Goal: Task Accomplishment & Management: Use online tool/utility

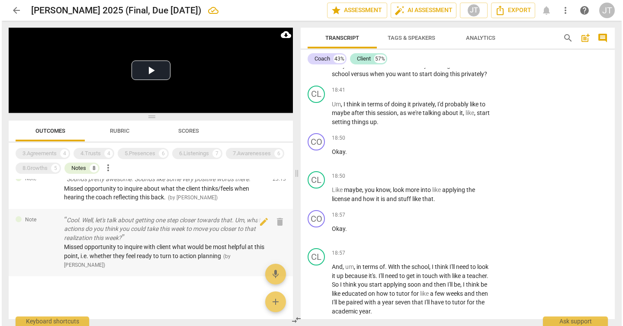
scroll to position [249, 0]
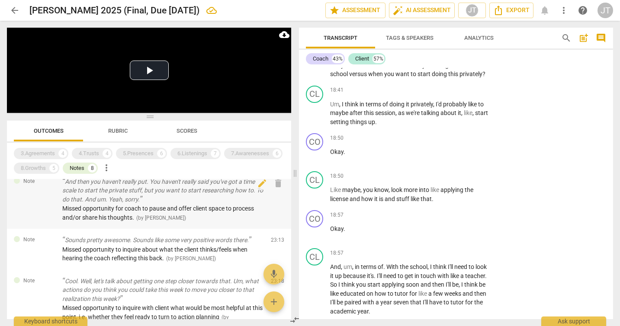
click at [157, 211] on span "Missed opportunity for coach to pause and offer client space to process and/or …" at bounding box center [158, 213] width 192 height 16
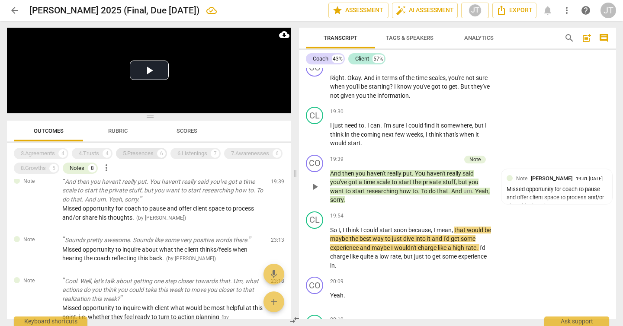
scroll to position [5882, 0]
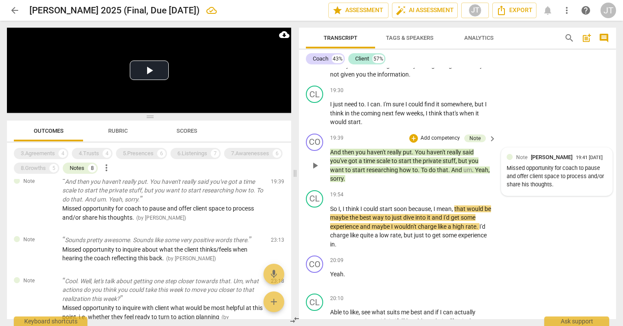
click at [545, 189] on div "Missed opportunity for coach to pause and offer client space to process and/or …" at bounding box center [557, 176] width 100 height 24
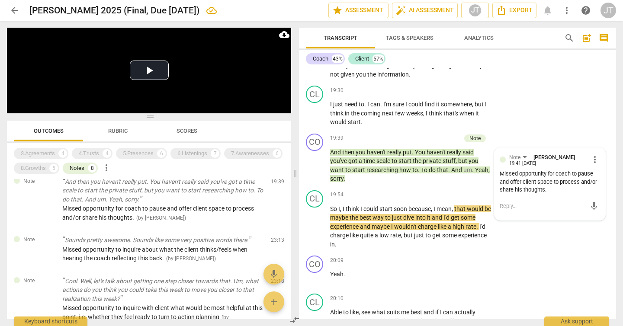
drag, startPoint x: 90, startPoint y: 168, endPoint x: 195, endPoint y: 160, distance: 104.6
click at [90, 168] on div "8" at bounding box center [92, 168] width 9 height 9
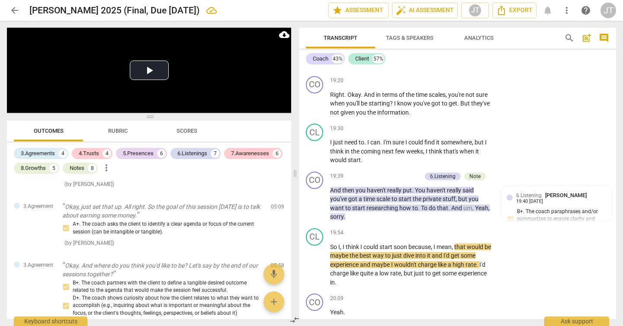
scroll to position [1876, 0]
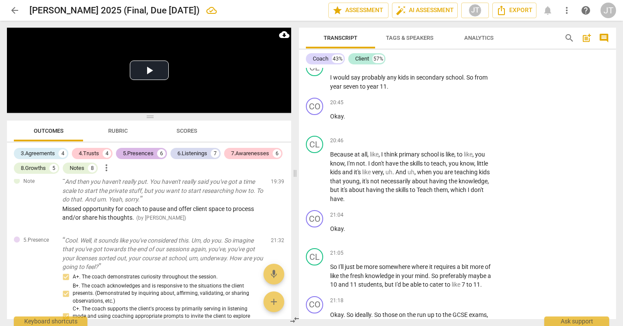
click at [141, 153] on div "5.Presences" at bounding box center [138, 153] width 31 height 9
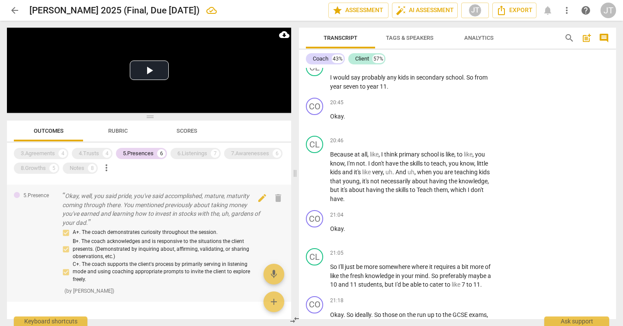
scroll to position [453, 0]
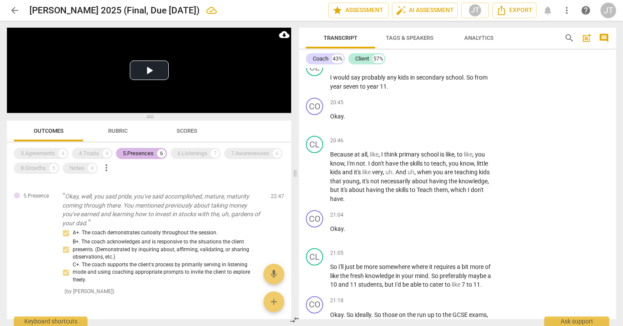
click at [154, 152] on div "5.Presences" at bounding box center [138, 153] width 31 height 9
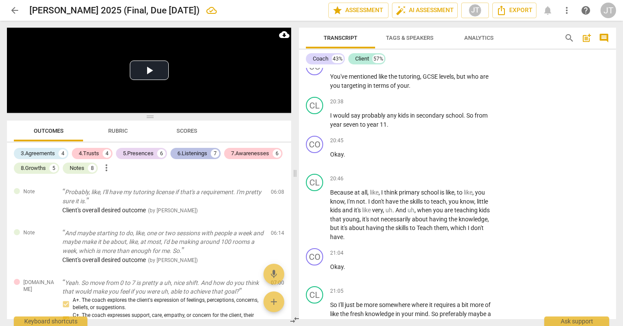
scroll to position [6251, 0]
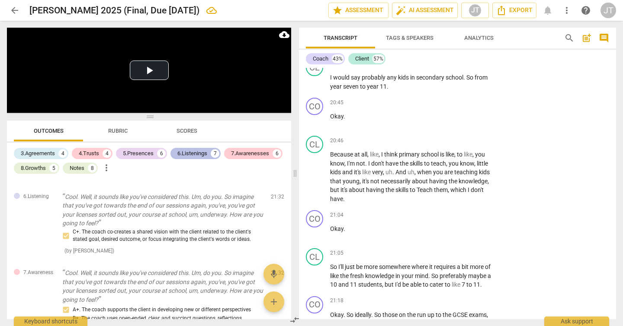
click at [196, 151] on div "6.Listenings" at bounding box center [192, 153] width 30 height 9
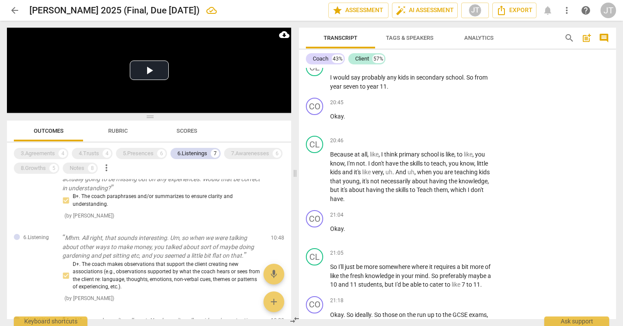
scroll to position [122, 0]
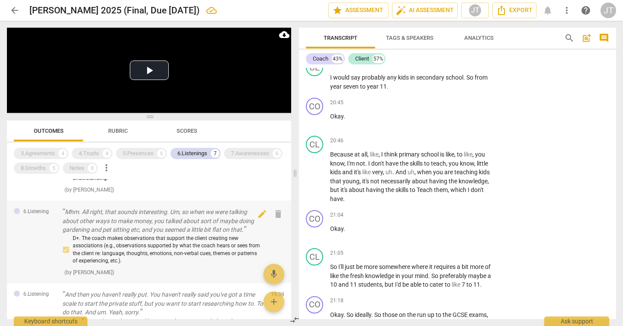
click at [140, 226] on p "Mhm. All right, that sounds interesting. Um, so when we were talking about othe…" at bounding box center [163, 221] width 202 height 27
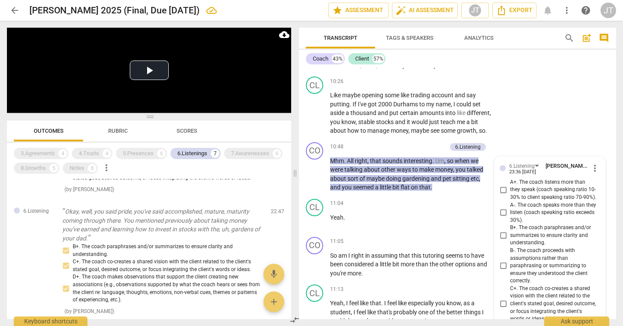
scroll to position [347, 0]
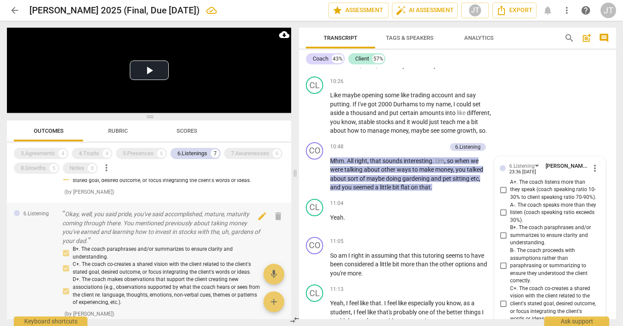
click at [187, 229] on p "Okay, well, you said pride, you've said accomplished, mature, maturity coming t…" at bounding box center [163, 227] width 202 height 35
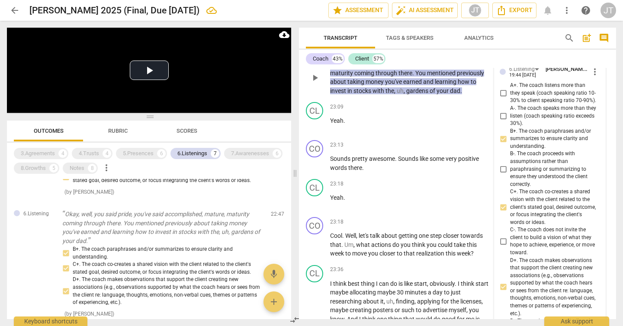
scroll to position [6861, 0]
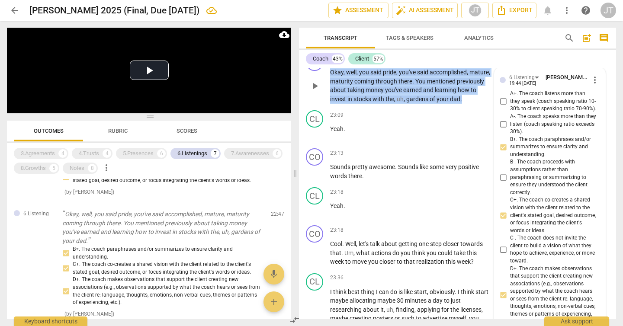
drag, startPoint x: 485, startPoint y: 153, endPoint x: 328, endPoint y: 127, distance: 158.7
click at [328, 107] on div "CO play_arrow pause 22:47 + Add competency 6.Listening keyboard_arrow_right Oka…" at bounding box center [457, 78] width 317 height 57
copy p "Okay , well , you said pride , you've said accomplished , mature , maturity com…"
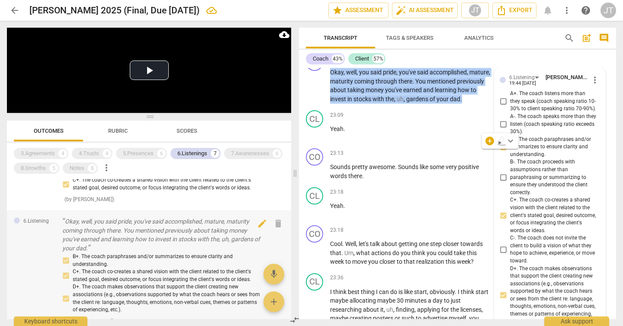
scroll to position [469, 0]
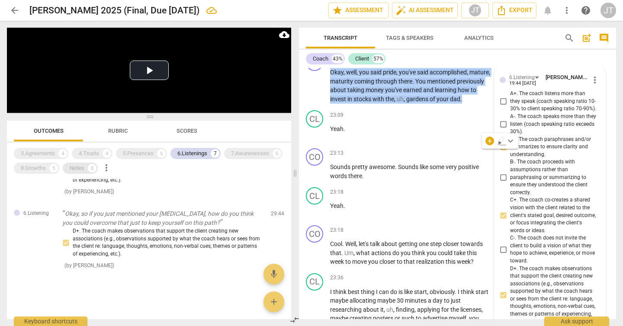
click at [84, 170] on div "Notes" at bounding box center [77, 168] width 15 height 9
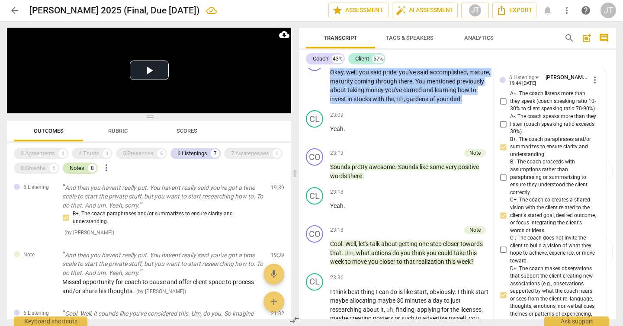
scroll to position [768, 0]
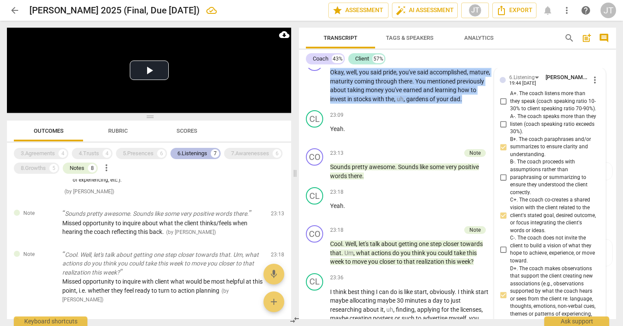
click at [195, 148] on div "6.Listenings 7" at bounding box center [195, 153] width 50 height 11
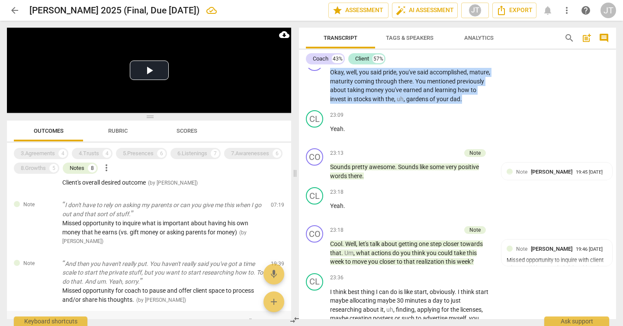
scroll to position [249, 0]
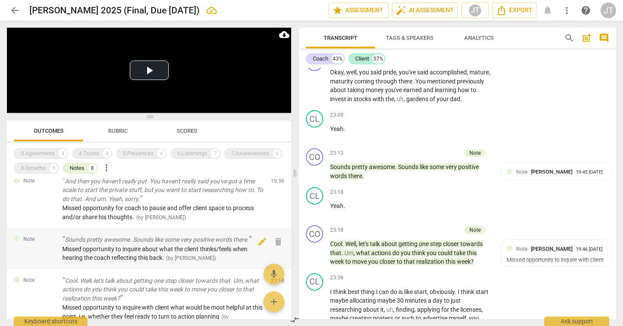
click at [125, 249] on span "Missed opportunity to inquire about what the client thinks/feels when hearing t…" at bounding box center [154, 254] width 185 height 16
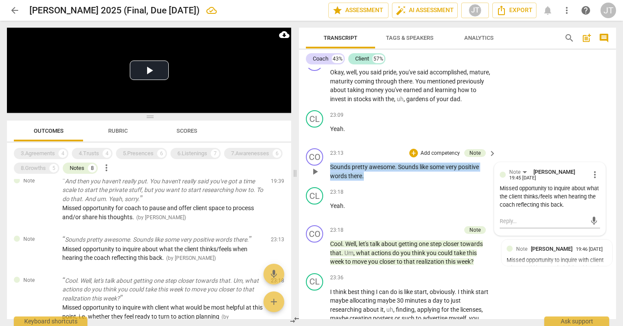
drag, startPoint x: 375, startPoint y: 232, endPoint x: 324, endPoint y: 220, distance: 52.5
click at [324, 184] on div "CO play_arrow pause 23:13 + Add competency Note keyboard_arrow_right Sounds pre…" at bounding box center [457, 164] width 317 height 39
copy p "Sounds pretty awesome . Sounds like some very positive words there ."
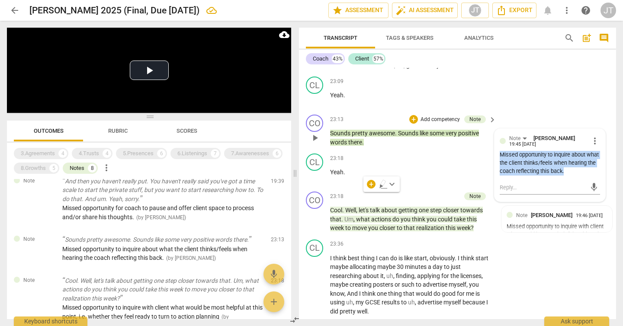
drag, startPoint x: 594, startPoint y: 225, endPoint x: 499, endPoint y: 212, distance: 95.9
click at [500, 175] on div "Missed opportunity to inquire about what the client thinks/feels when hearing t…" at bounding box center [550, 163] width 100 height 24
copy div "Missed opportunity to inquire about what the client thinks/feels when hearing t…"
click at [91, 167] on div "8" at bounding box center [92, 168] width 9 height 9
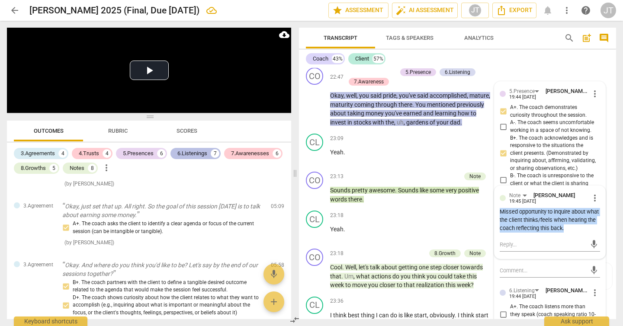
scroll to position [6942, 0]
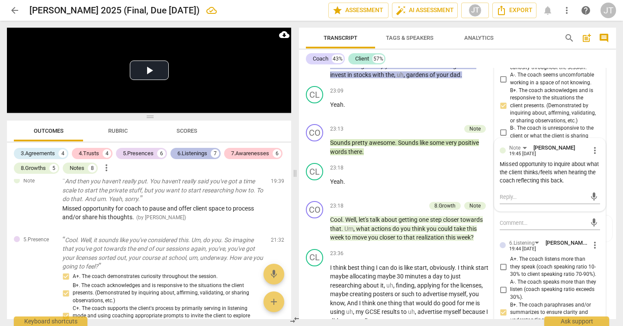
click at [197, 151] on div "6.Listenings" at bounding box center [192, 153] width 30 height 9
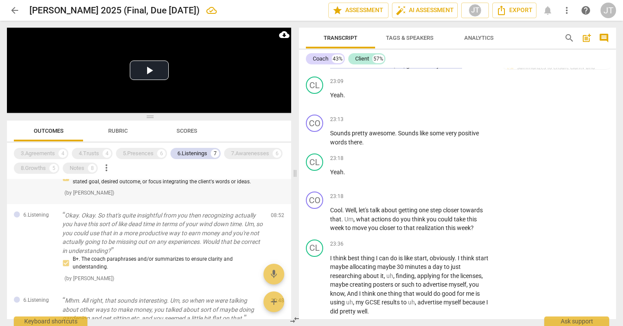
scroll to position [34, 0]
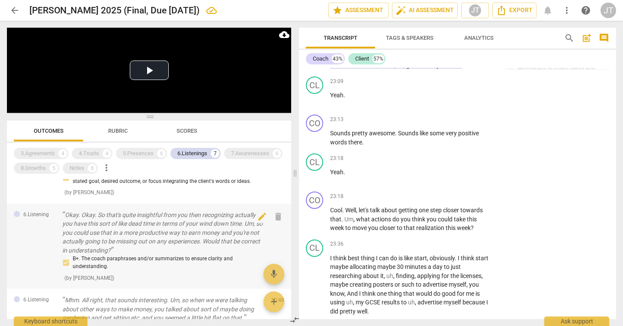
click at [163, 232] on p "Okay. Okay. So that's quite insightful from you then recognizing actually you h…" at bounding box center [163, 233] width 202 height 45
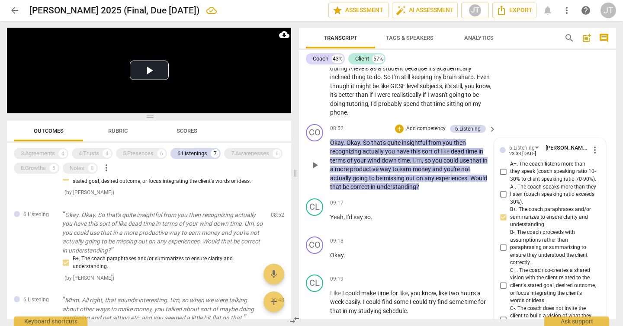
scroll to position [3042, 0]
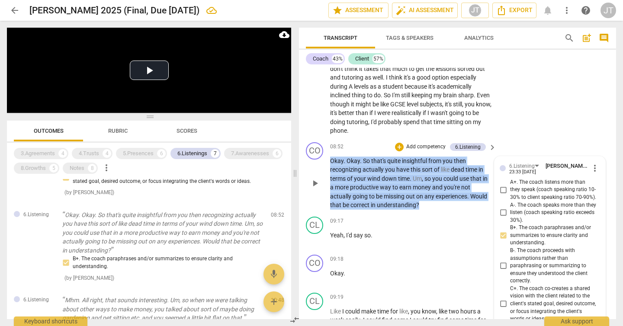
drag, startPoint x: 428, startPoint y: 219, endPoint x: 326, endPoint y: 168, distance: 114.1
click at [326, 168] on div "CO play_arrow pause 08:52 + Add competency 6.Listening keyboard_arrow_right Oka…" at bounding box center [457, 176] width 317 height 74
copy p "Okay . Okay . So that's quite insightful from you then recognizing actually you…"
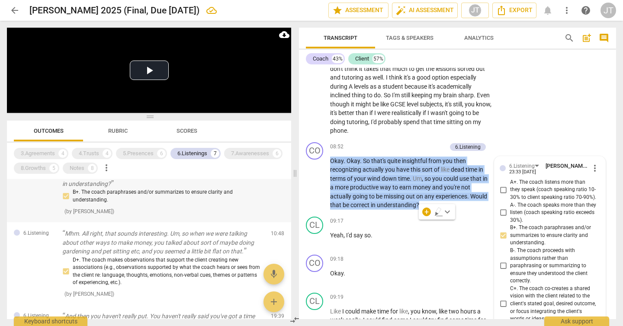
scroll to position [168, 0]
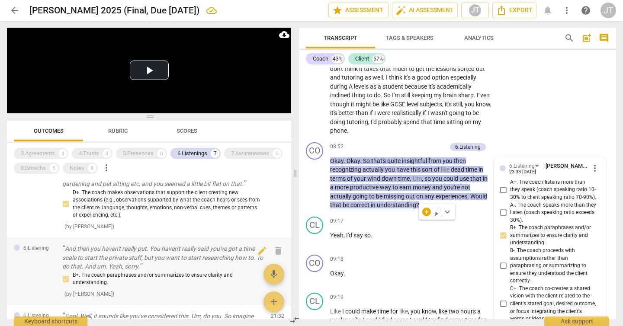
click at [200, 257] on p "And then you haven't really put. You haven't really said you've got a time scal…" at bounding box center [163, 257] width 202 height 27
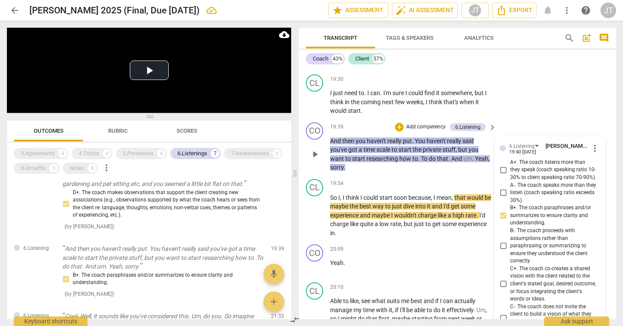
scroll to position [5882, 0]
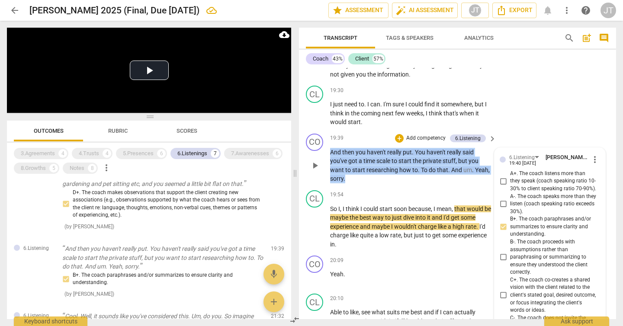
drag, startPoint x: 394, startPoint y: 211, endPoint x: 326, endPoint y: 190, distance: 71.0
click at [326, 187] on div "CO play_arrow pause 19:39 + Add competency 6.Listening keyboard_arrow_right And…" at bounding box center [457, 158] width 317 height 57
copy p "And then you haven't really put . You haven't really said you've got a time sca…"
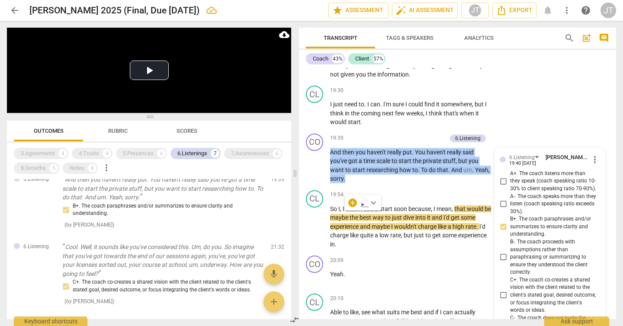
scroll to position [239, 0]
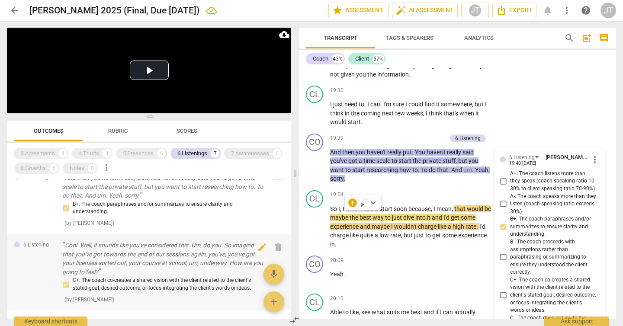
click at [151, 261] on p "Cool. Well, it sounds like you've considered this. Um, do you. So imagine that …" at bounding box center [163, 258] width 202 height 35
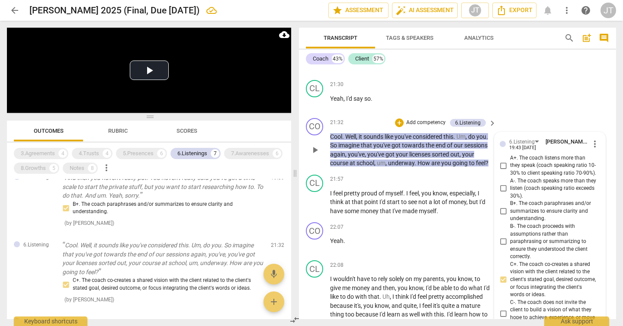
scroll to position [6542, 0]
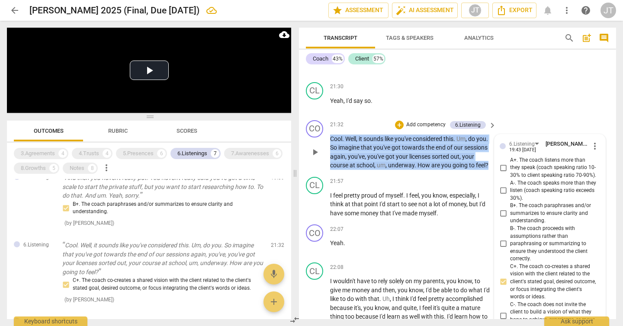
drag, startPoint x: 381, startPoint y: 219, endPoint x: 329, endPoint y: 182, distance: 63.8
click at [329, 173] on div "CO play_arrow pause 21:32 + Add competency 6.Listening keyboard_arrow_right Coo…" at bounding box center [457, 145] width 317 height 57
copy p "Cool . Well , it sounds like you've considered this . Um , do you . So imagine …"
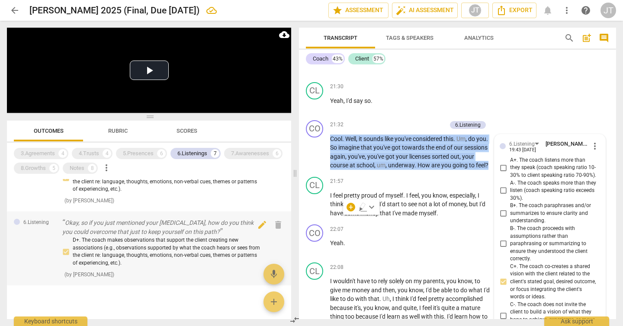
scroll to position [458, 0]
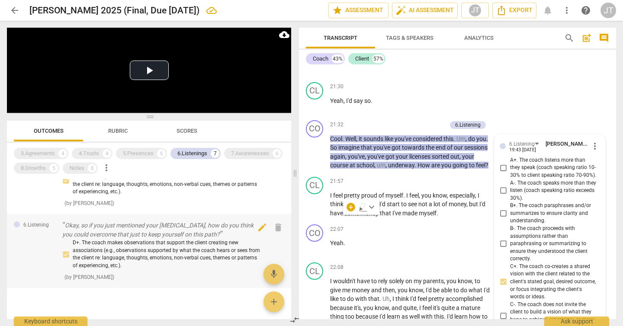
click at [176, 233] on p "Okay, so if you just mentioned your [MEDICAL_DATA], how do you think you could …" at bounding box center [163, 230] width 202 height 18
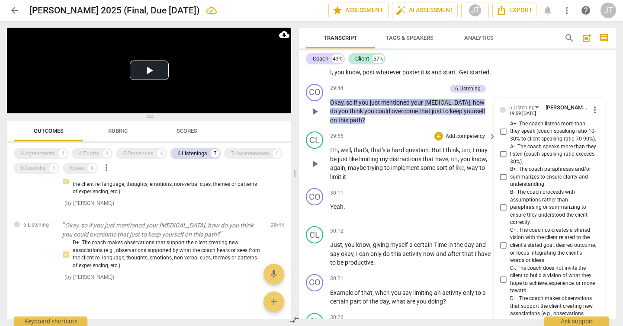
scroll to position [8783, 0]
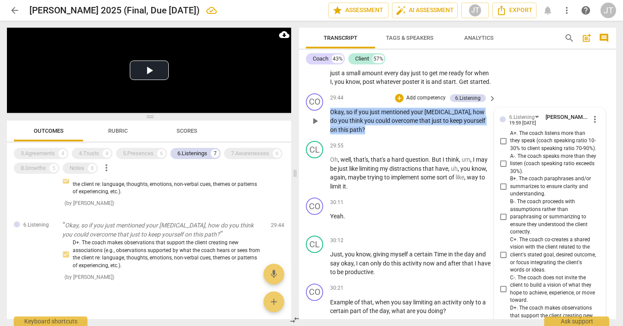
drag, startPoint x: 372, startPoint y: 210, endPoint x: 328, endPoint y: 195, distance: 46.6
click at [328, 138] on div "CO play_arrow pause 29:44 + Add competency 6.Listening keyboard_arrow_right Oka…" at bounding box center [457, 114] width 317 height 48
copy p "Okay , so if you just mentioned your [MEDICAL_DATA] , how do you think you coul…"
click at [96, 167] on div "8" at bounding box center [92, 168] width 9 height 9
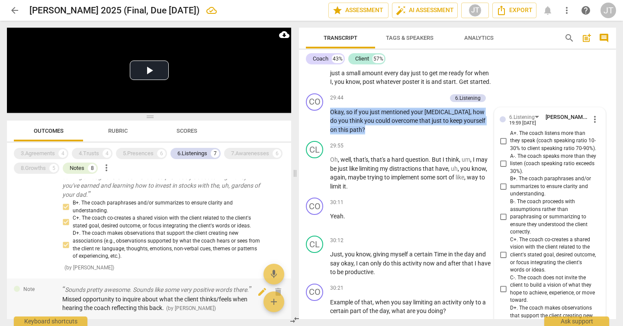
scroll to position [645, 0]
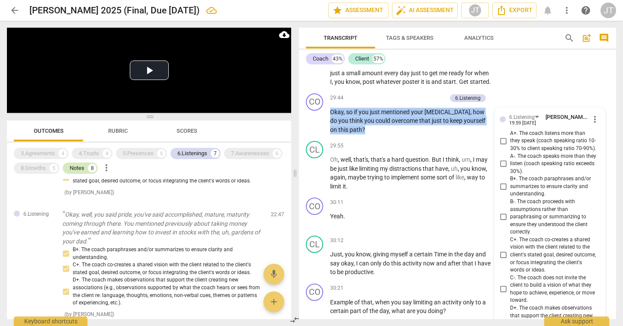
click at [75, 166] on div "Notes" at bounding box center [77, 168] width 15 height 9
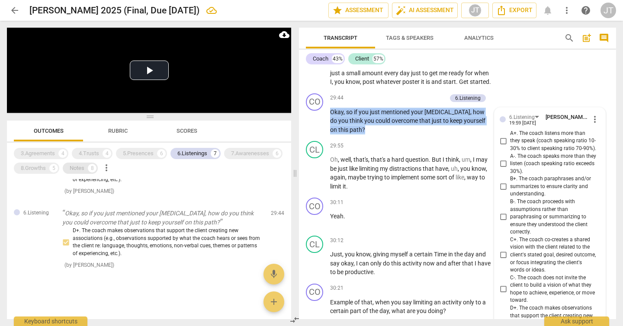
scroll to position [346, 0]
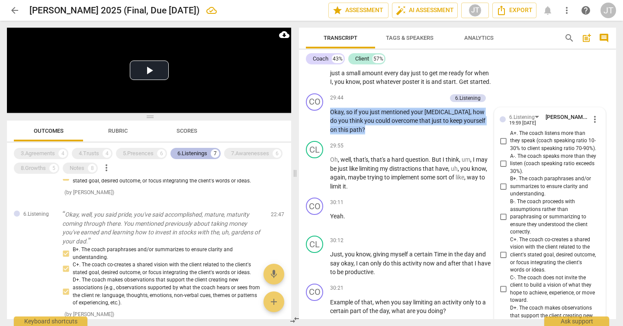
click at [182, 154] on div "6.Listenings" at bounding box center [192, 153] width 30 height 9
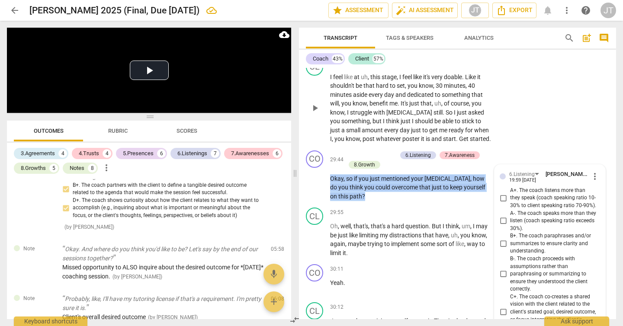
scroll to position [8840, 0]
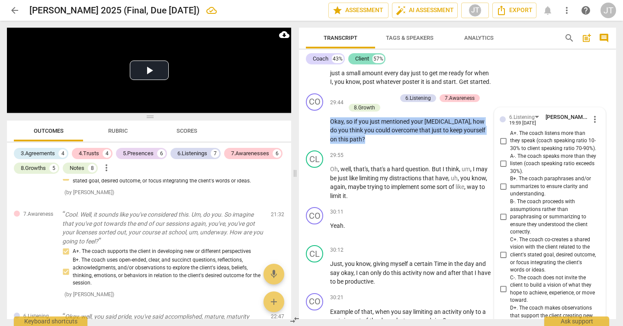
click at [366, 60] on div "Client" at bounding box center [362, 59] width 14 height 9
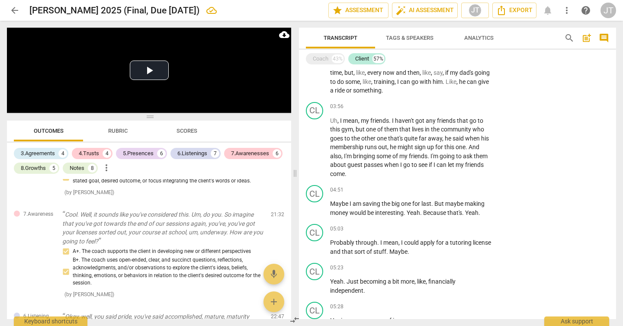
scroll to position [844, 0]
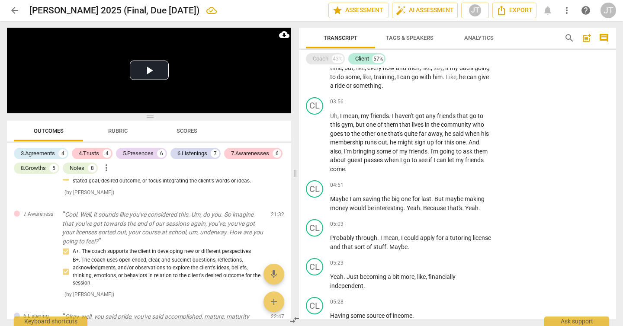
click at [329, 57] on div "Coach 43%" at bounding box center [325, 58] width 39 height 11
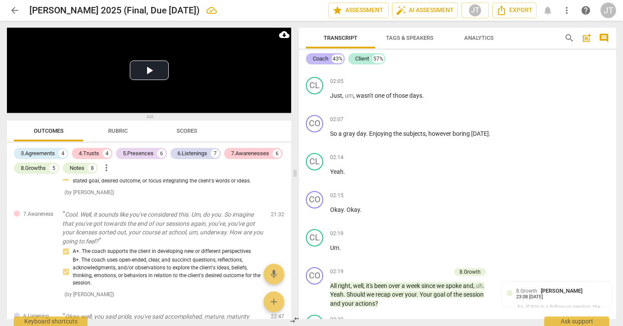
scroll to position [1686, 0]
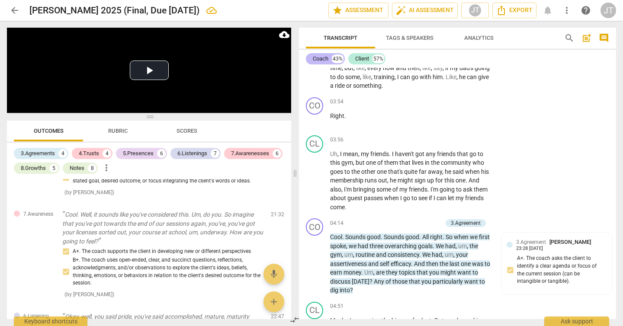
click at [330, 56] on div "Coach 43%" at bounding box center [325, 58] width 39 height 11
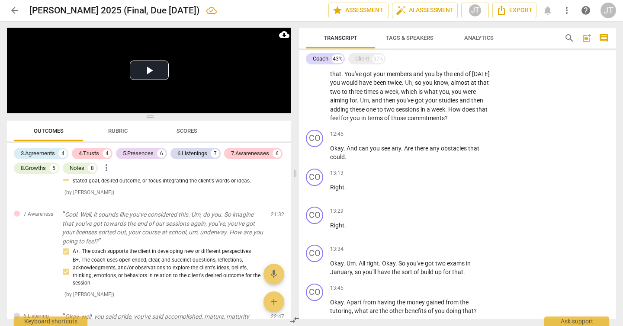
scroll to position [1835, 0]
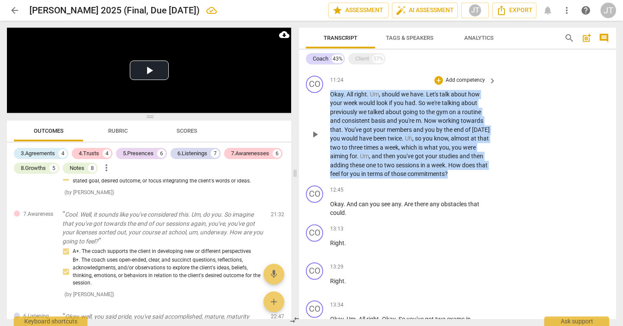
drag, startPoint x: 331, startPoint y: 95, endPoint x: 450, endPoint y: 175, distance: 143.4
click at [450, 175] on p "Okay . All right . Um , should we have . Let's talk about how your week would l…" at bounding box center [411, 134] width 162 height 89
copy p "Okay . All right . Um , should we have . Let's talk about how your week would l…"
click at [144, 154] on div "5.Presences" at bounding box center [138, 153] width 31 height 9
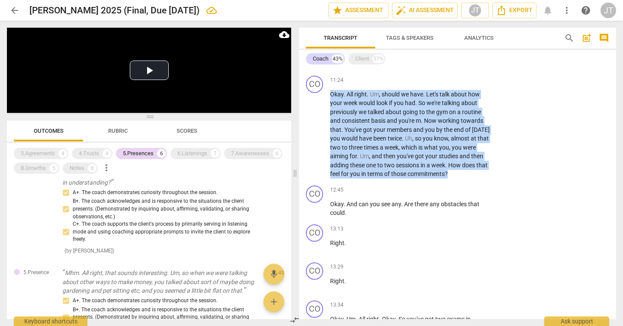
scroll to position [106, 0]
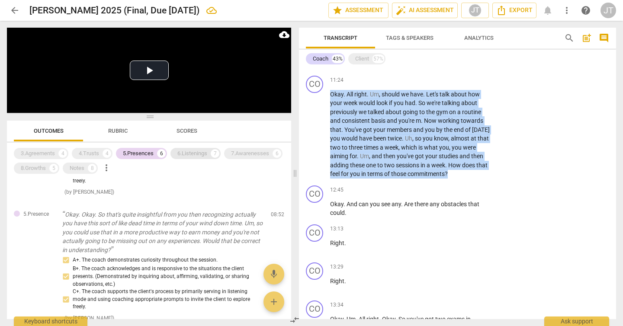
click at [150, 154] on div "5.Presences" at bounding box center [138, 153] width 31 height 9
click at [187, 154] on div "6.Listenings" at bounding box center [192, 153] width 30 height 9
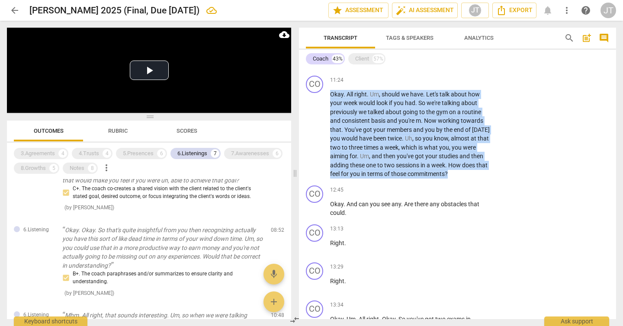
scroll to position [204, 0]
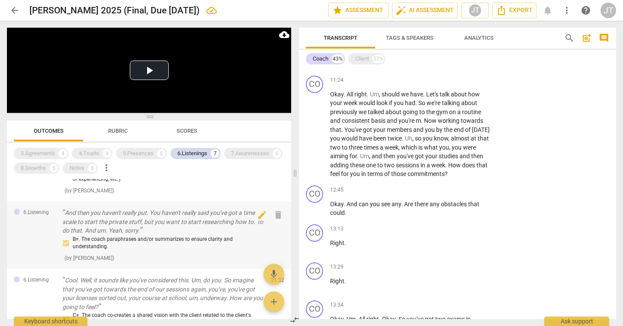
click at [152, 231] on p "And then you haven't really put. You haven't really said you've got a time scal…" at bounding box center [163, 222] width 202 height 27
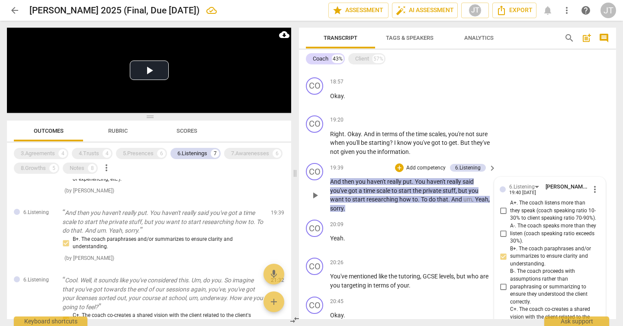
scroll to position [2679, 0]
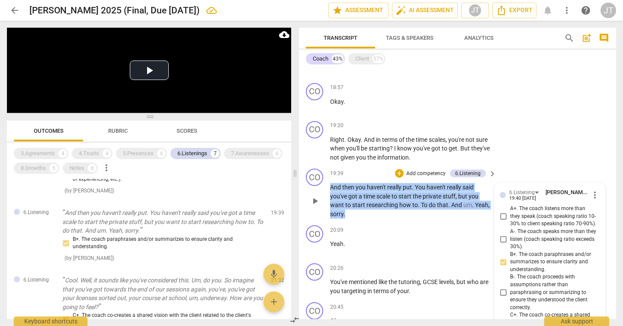
drag, startPoint x: 360, startPoint y: 216, endPoint x: 324, endPoint y: 190, distance: 44.1
click at [324, 190] on div "CO play_arrow pause 19:39 + Add competency 6.Listening keyboard_arrow_right And…" at bounding box center [457, 193] width 317 height 57
copy p "And then you haven't really put . You haven't really said you've got a time sca…"
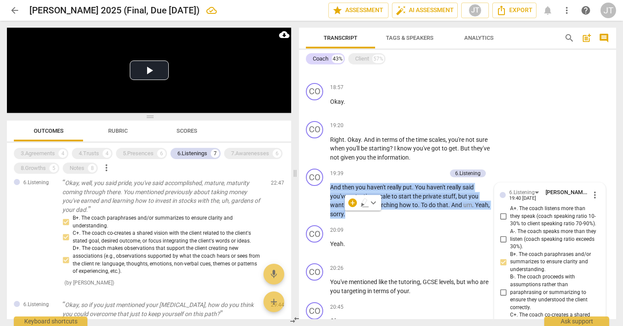
scroll to position [329, 0]
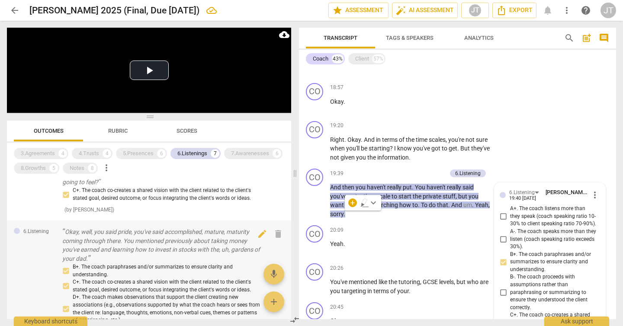
click at [149, 244] on p "Okay, well, you said pride, you've said accomplished, mature, maturity coming t…" at bounding box center [163, 245] width 202 height 35
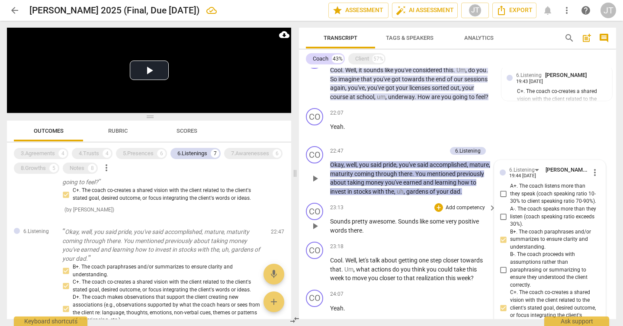
scroll to position [3069, 0]
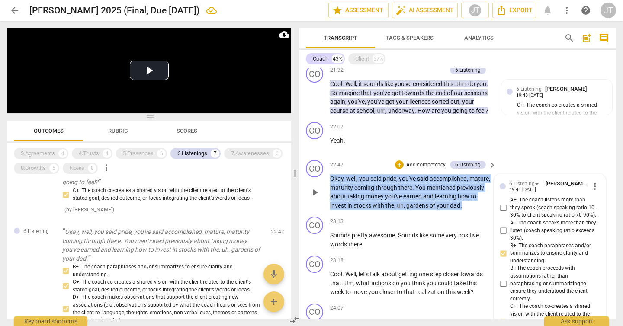
drag, startPoint x: 488, startPoint y: 214, endPoint x: 323, endPoint y: 187, distance: 166.5
click at [323, 187] on div "CO play_arrow pause 22:47 + Add competency 6.Listening keyboard_arrow_right Oka…" at bounding box center [457, 185] width 317 height 57
copy p "Okay , well , you said pride , you've said accomplished , mature , maturity com…"
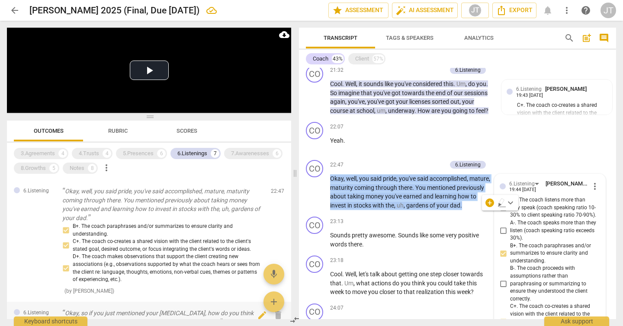
scroll to position [356, 0]
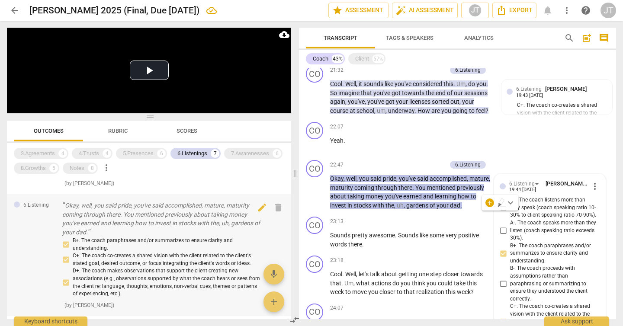
click at [177, 218] on p "Okay, well, you said pride, you've said accomplished, mature, maturity coming t…" at bounding box center [163, 218] width 202 height 35
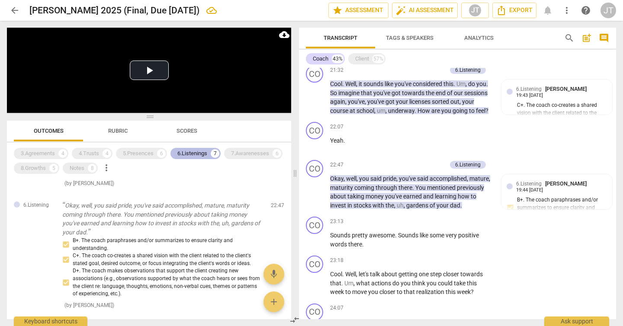
click at [205, 152] on div "6.Listenings" at bounding box center [192, 153] width 30 height 9
click at [246, 151] on div "7.Awarenesses" at bounding box center [250, 153] width 38 height 9
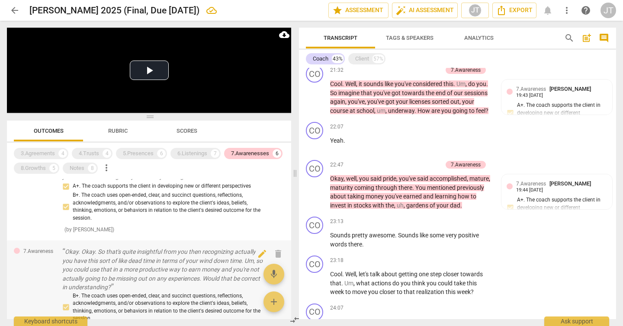
scroll to position [0, 0]
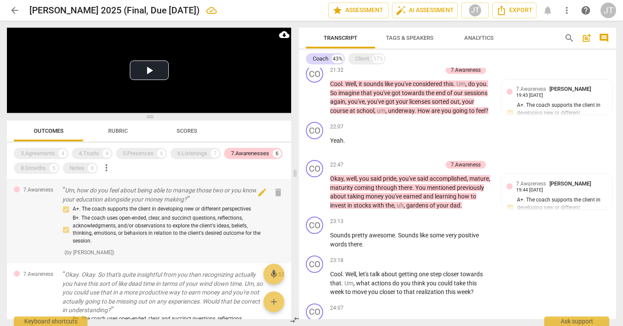
click at [171, 196] on p "Um, how do you feel about being able to manage those two or you know, your educ…" at bounding box center [163, 195] width 202 height 18
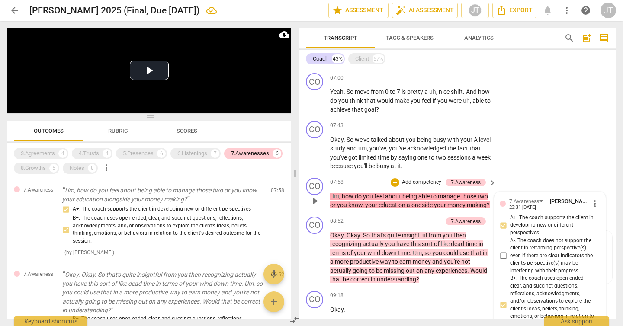
scroll to position [1352, 0]
drag, startPoint x: 329, startPoint y: 195, endPoint x: 376, endPoint y: 197, distance: 47.2
click at [376, 197] on div "CO play_arrow pause 07:58 + Add competency 7.Awareness keyboard_arrow_right Um …" at bounding box center [457, 193] width 317 height 39
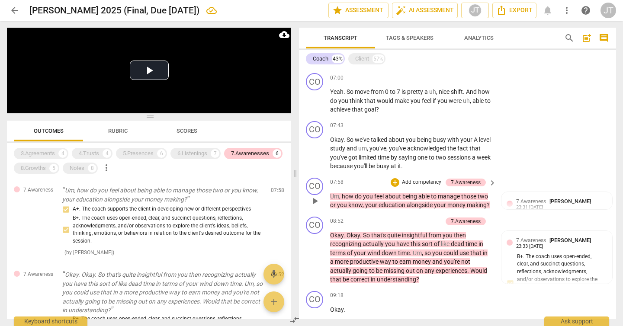
drag, startPoint x: 332, startPoint y: 196, endPoint x: 393, endPoint y: 197, distance: 61.4
click at [393, 197] on p "Um , how do you feel about being able to manage those two or you know , your ed…" at bounding box center [411, 201] width 162 height 18
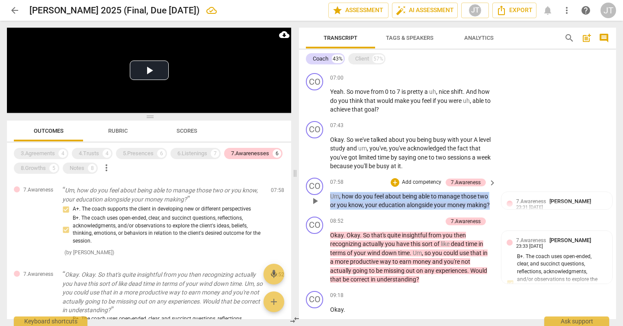
drag, startPoint x: 489, startPoint y: 206, endPoint x: 325, endPoint y: 197, distance: 164.2
click at [325, 197] on div "CO play_arrow pause 07:58 + Add competency 7.Awareness keyboard_arrow_right Um …" at bounding box center [457, 193] width 317 height 39
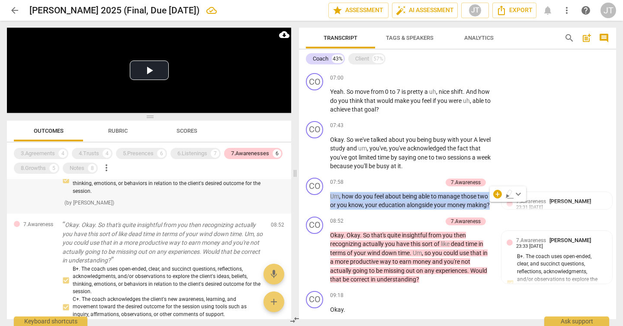
scroll to position [55, 0]
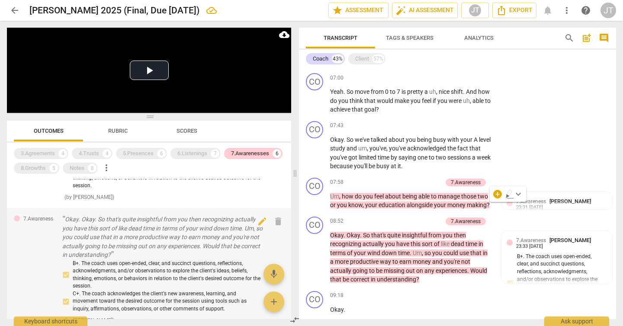
click at [172, 233] on p "Okay. Okay. So that's quite insightful from you then recognizing actually you h…" at bounding box center [163, 237] width 202 height 45
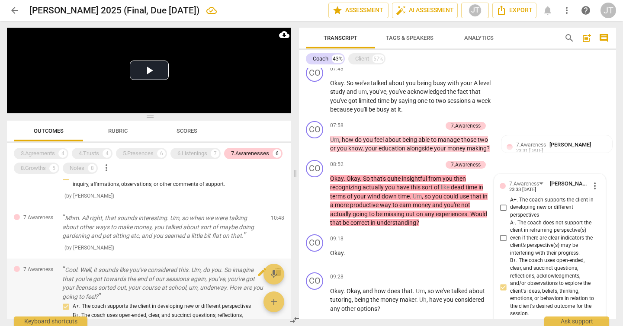
scroll to position [180, 0]
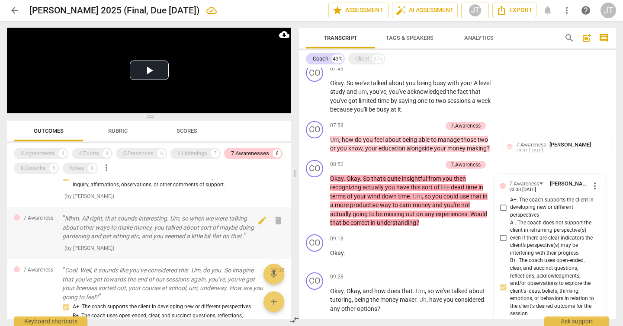
click at [164, 234] on p "Mhm. All right, that sounds interesting. Um, so when we were talking about othe…" at bounding box center [163, 227] width 202 height 27
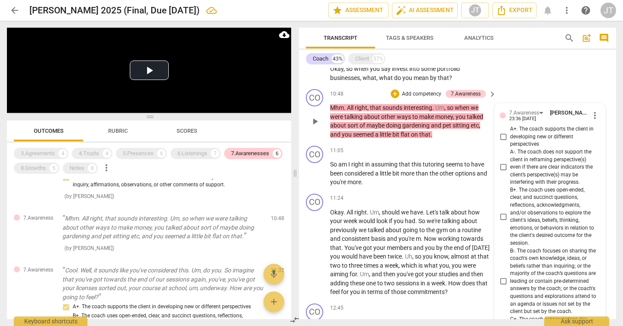
scroll to position [1658, 0]
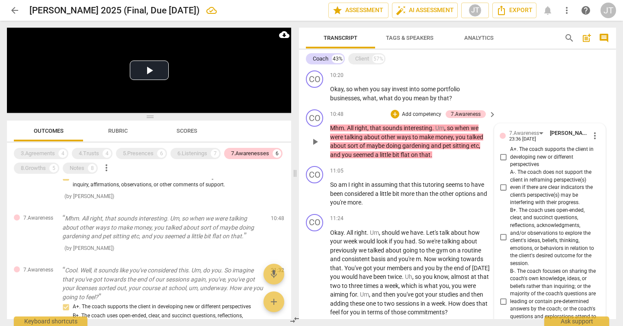
click at [523, 158] on span "A+. The coach supports the client in developing new or different perspectives" at bounding box center [553, 157] width 87 height 23
click at [510, 158] on input "A+. The coach supports the client in developing new or different perspectives" at bounding box center [503, 157] width 14 height 10
checkbox input "true"
click at [165, 202] on div "7.Awareness Okay. Okay. So that's quite insightful from you then recognizing ac…" at bounding box center [149, 145] width 284 height 123
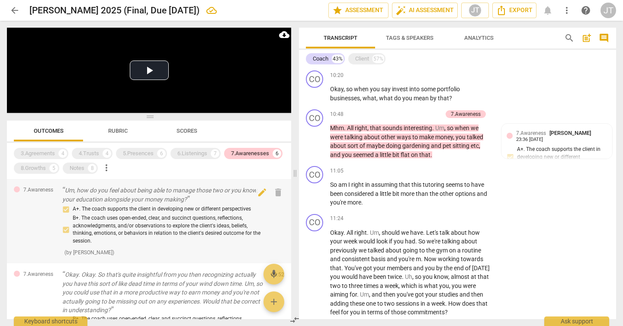
scroll to position [71, 0]
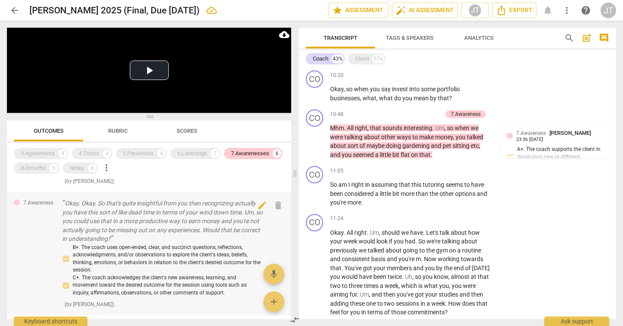
click at [217, 217] on p "Okay. Okay. So that's quite insightful from you then recognizing actually you h…" at bounding box center [163, 221] width 202 height 45
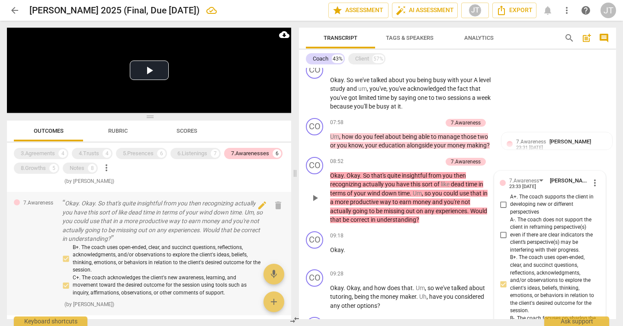
scroll to position [1408, 0]
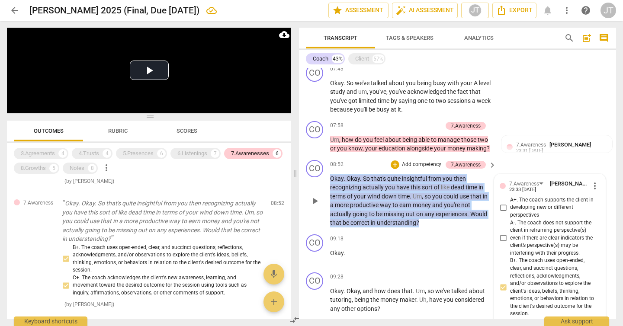
drag, startPoint x: 434, startPoint y: 223, endPoint x: 324, endPoint y: 175, distance: 120.1
click at [324, 175] on div "CO play_arrow pause 08:52 + Add competency 7.Awareness keyboard_arrow_right Oka…" at bounding box center [457, 194] width 317 height 74
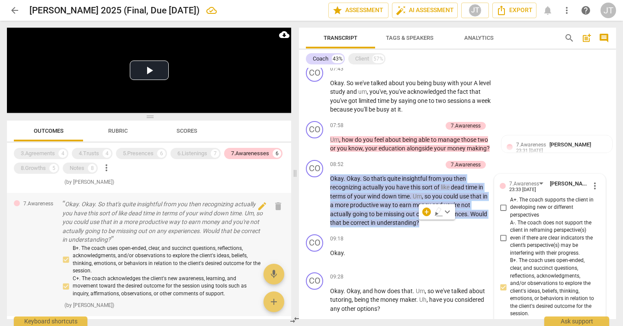
scroll to position [184, 0]
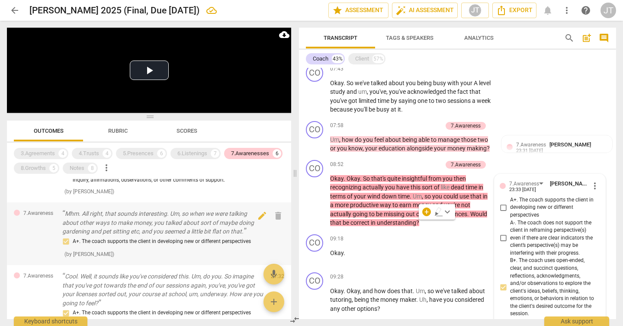
click at [169, 223] on p "Mhm. All right, that sounds interesting. Um, so when we were talking about othe…" at bounding box center [163, 222] width 202 height 27
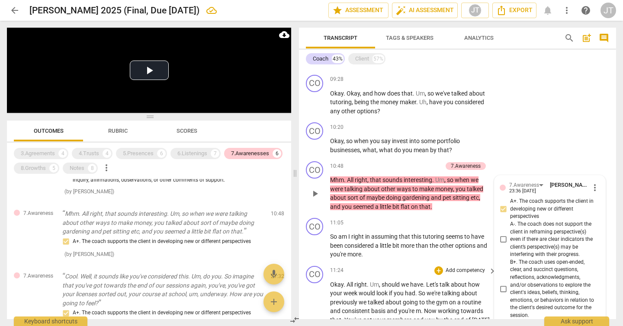
scroll to position [1599, 0]
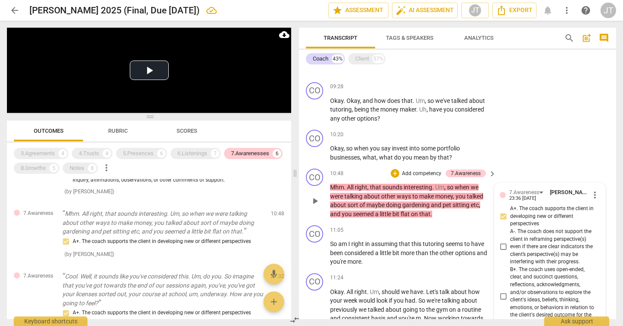
click at [446, 214] on p "Mhm . All right , that sounds interesting . Um , so when we were talking about …" at bounding box center [411, 200] width 162 height 35
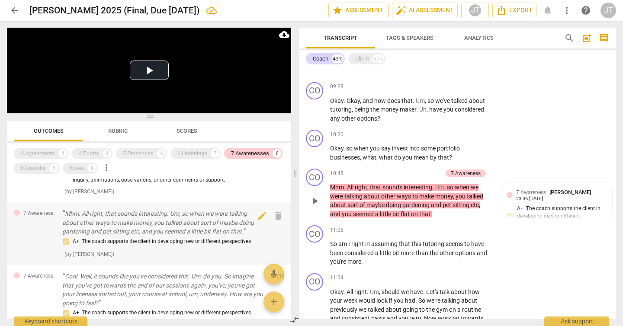
scroll to position [220, 0]
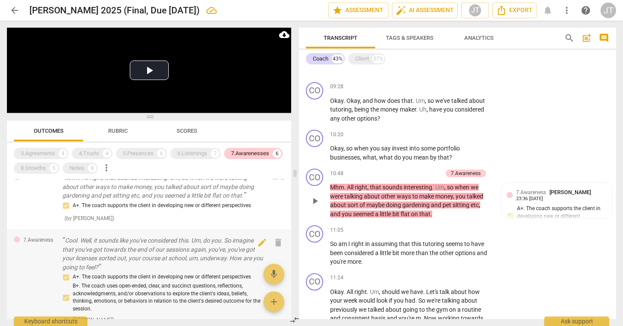
click at [167, 257] on p "Cool. Well, it sounds like you've considered this. Um, do you. So imagine that …" at bounding box center [163, 253] width 202 height 35
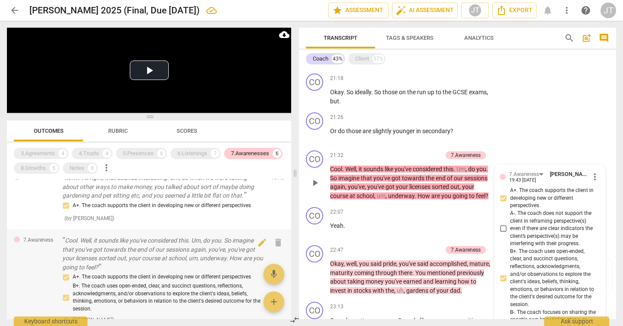
scroll to position [2970, 0]
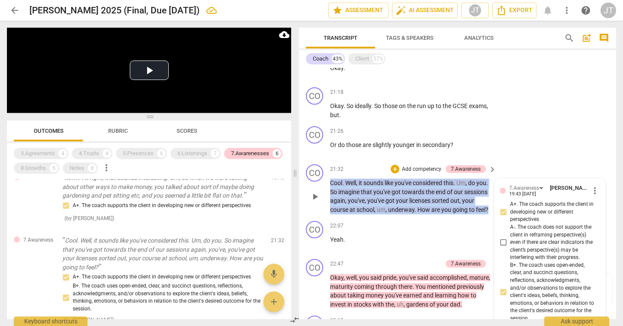
drag, startPoint x: 363, startPoint y: 217, endPoint x: 330, endPoint y: 183, distance: 46.5
click at [330, 183] on p "Cool . Well , it sounds like you've considered this . Um , do you . So imagine …" at bounding box center [411, 196] width 162 height 35
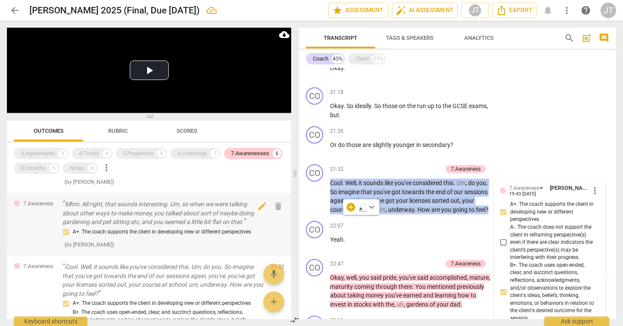
scroll to position [241, 0]
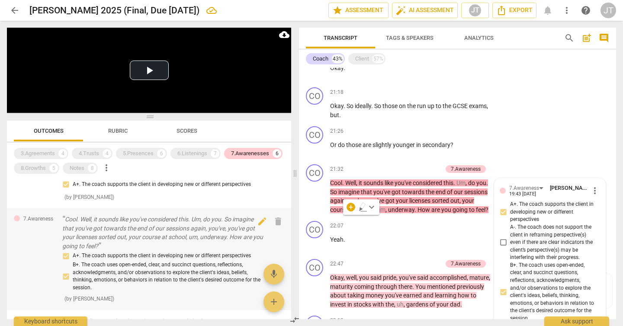
click at [176, 231] on p "Cool. Well, it sounds like you've considered this. Um, do you. So imagine that …" at bounding box center [163, 232] width 202 height 35
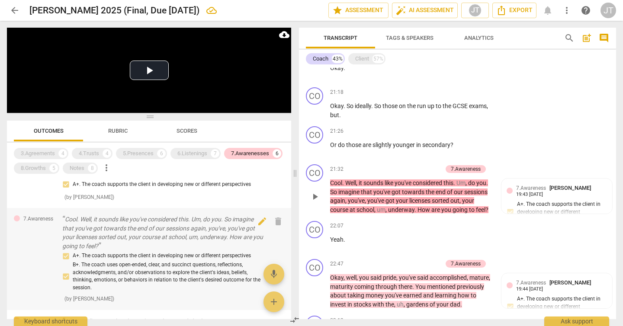
click at [192, 234] on p "Cool. Well, it sounds like you've considered this. Um, do you. So imagine that …" at bounding box center [163, 232] width 202 height 35
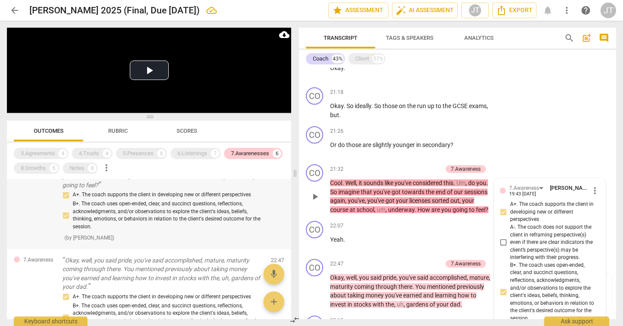
scroll to position [327, 0]
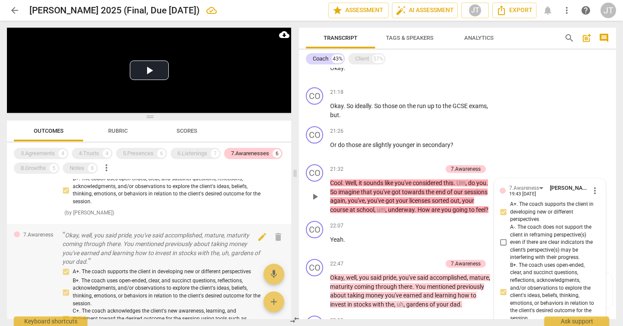
click at [176, 244] on p "Okay, well, you said pride, you've said accomplished, mature, maturity coming t…" at bounding box center [163, 248] width 202 height 35
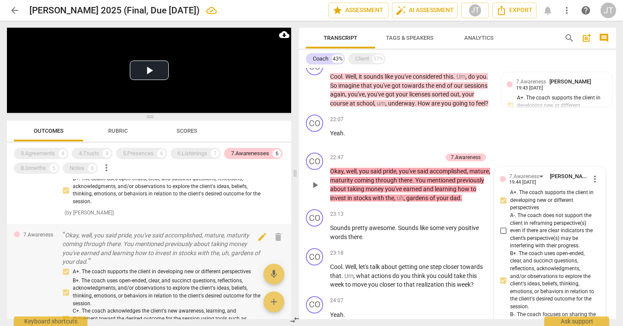
scroll to position [3069, 0]
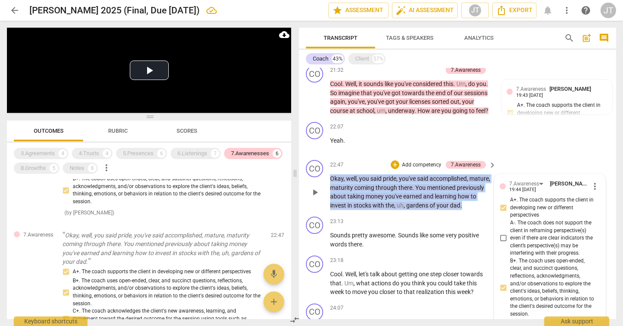
drag, startPoint x: 484, startPoint y: 214, endPoint x: 322, endPoint y: 190, distance: 163.5
click at [322, 190] on div "CO play_arrow pause 22:47 + Add competency 7.Awareness keyboard_arrow_right Oka…" at bounding box center [457, 185] width 317 height 57
click at [253, 153] on div "7.Awarenesses" at bounding box center [250, 153] width 38 height 9
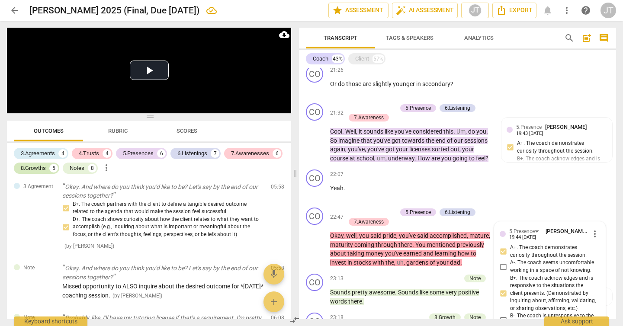
scroll to position [3295, 0]
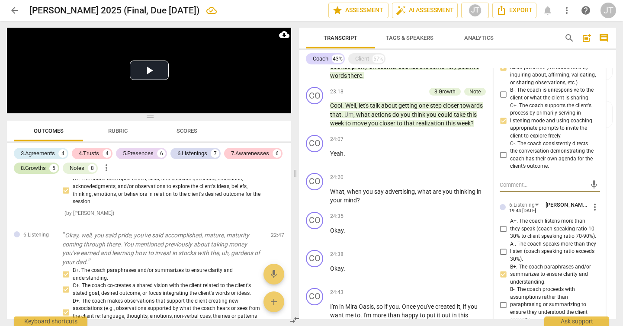
click at [35, 170] on div "8.Growths" at bounding box center [33, 168] width 25 height 9
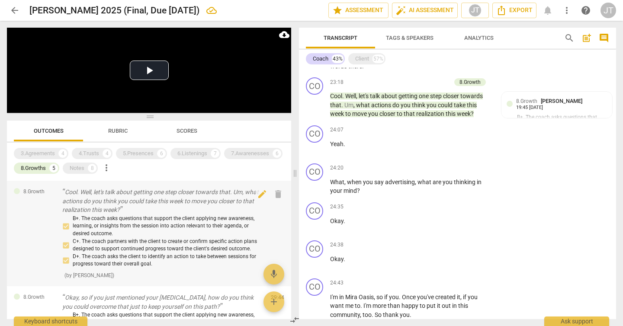
scroll to position [0, 0]
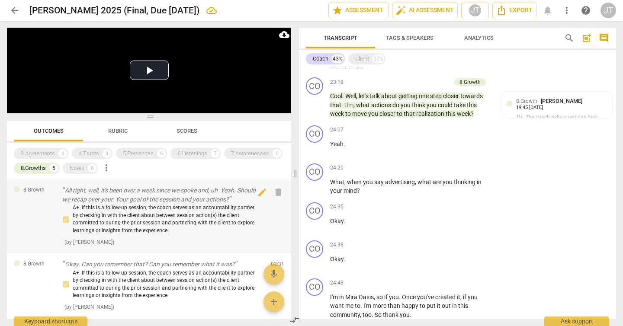
click at [151, 202] on p "All right, well, it's been over a week since we spoke and, uh. Yeah. Should we …" at bounding box center [163, 195] width 202 height 18
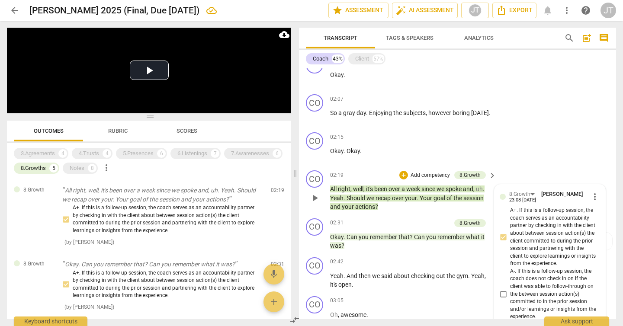
scroll to position [414, 0]
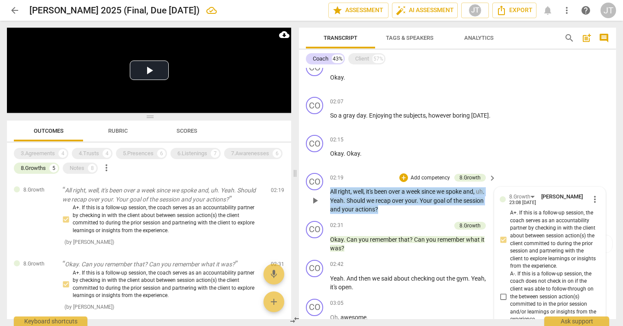
drag, startPoint x: 387, startPoint y: 208, endPoint x: 321, endPoint y: 194, distance: 68.0
click at [321, 194] on div "CO play_arrow pause 02:19 + Add competency 8.Growth keyboard_arrow_right All ri…" at bounding box center [457, 194] width 317 height 48
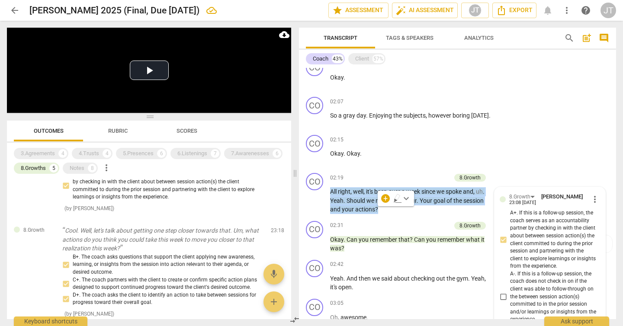
scroll to position [99, 0]
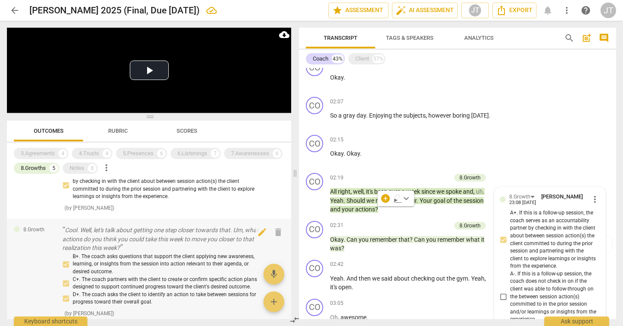
click at [212, 241] on p "Cool. Well, let's talk about getting one step closer towards that. Um, what act…" at bounding box center [163, 239] width 202 height 27
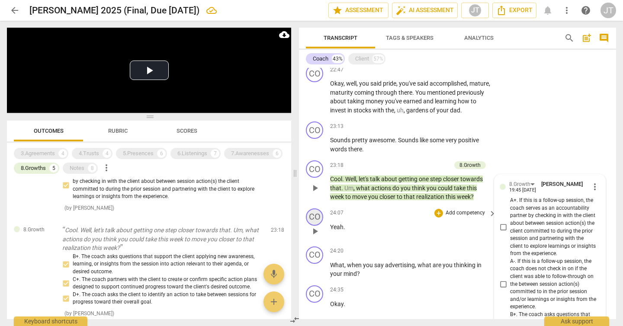
scroll to position [3160, 0]
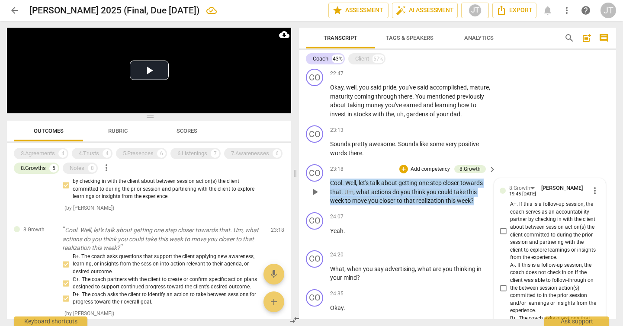
drag, startPoint x: 477, startPoint y: 207, endPoint x: 320, endPoint y: 193, distance: 158.1
click at [320, 193] on div "CO play_arrow pause 23:18 + Add competency 8.Growth keyboard_arrow_right Cool .…" at bounding box center [457, 185] width 317 height 48
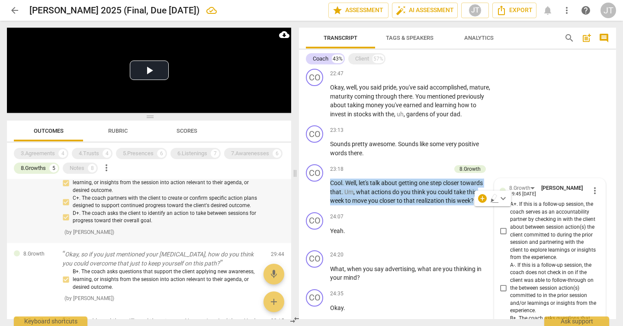
scroll to position [189, 0]
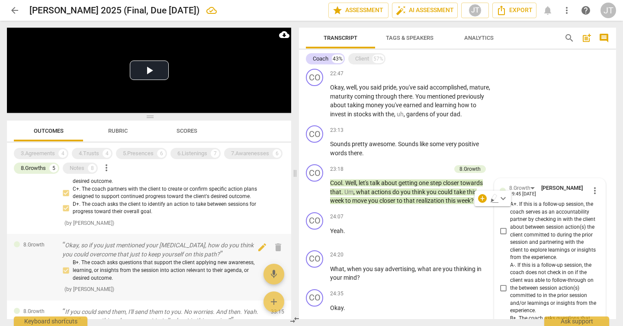
click at [160, 252] on p "Okay, so if you just mentioned your [MEDICAL_DATA], how do you think you could …" at bounding box center [163, 250] width 202 height 18
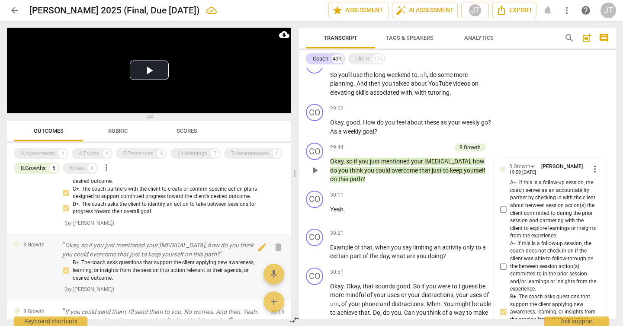
scroll to position [3999, 0]
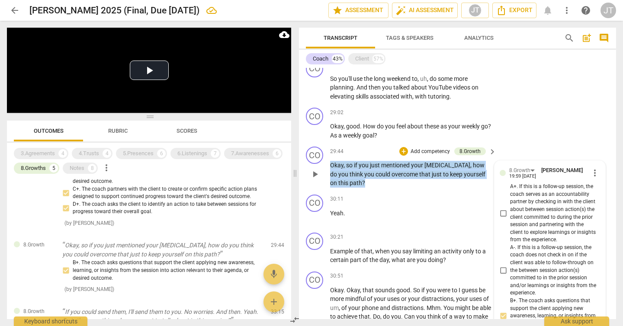
drag, startPoint x: 377, startPoint y: 206, endPoint x: 324, endPoint y: 187, distance: 56.1
click at [324, 187] on div "CO play_arrow pause 29:44 + Add competency 8.Growth keyboard_arrow_right Okay ,…" at bounding box center [457, 167] width 317 height 48
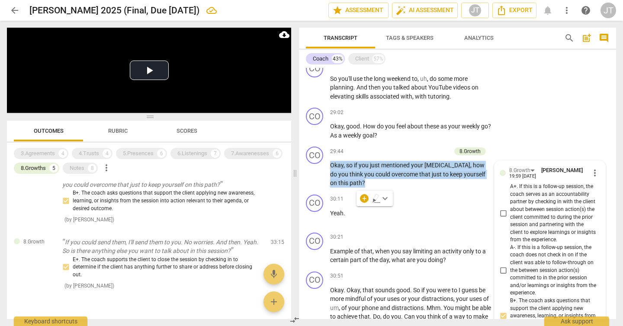
scroll to position [263, 0]
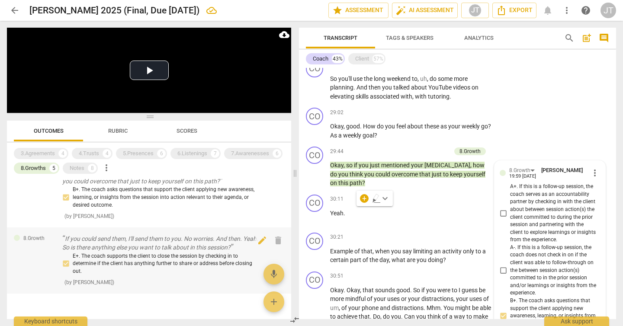
click at [167, 251] on p "If you could send them, I'll send them to you. No worries. And then. Yeah. So i…" at bounding box center [163, 243] width 202 height 18
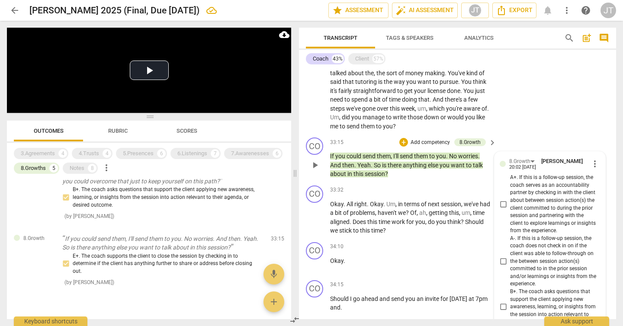
scroll to position [4405, 0]
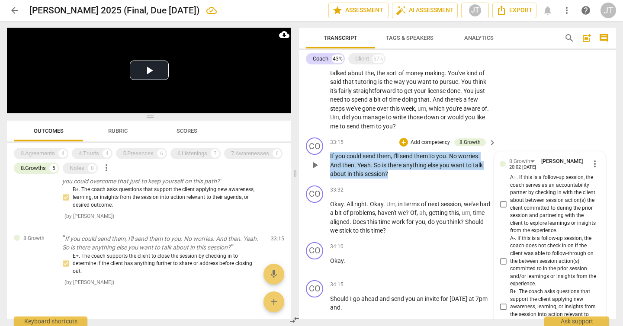
drag, startPoint x: 406, startPoint y: 211, endPoint x: 325, endPoint y: 194, distance: 82.7
click at [325, 182] on div "CO play_arrow pause 33:15 + Add competency 8.Growth keyboard_arrow_right If you…" at bounding box center [457, 158] width 317 height 48
click at [333, 160] on span "If" at bounding box center [332, 156] width 5 height 7
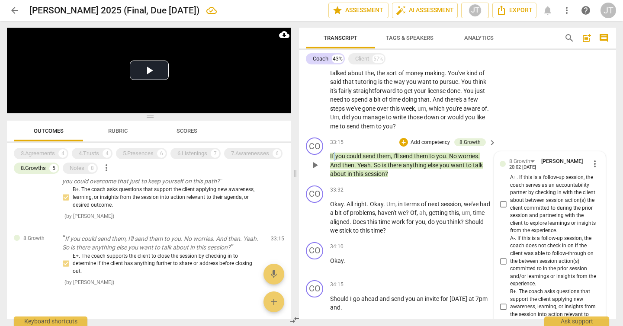
click at [333, 160] on span "If" at bounding box center [332, 156] width 5 height 7
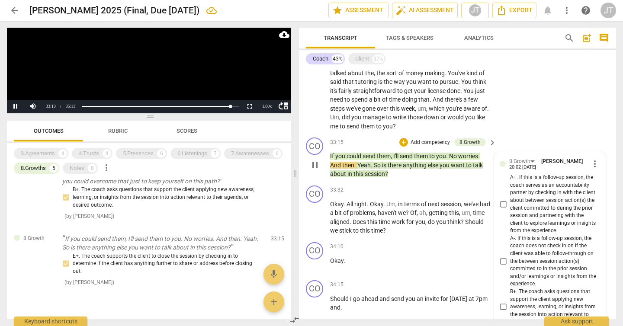
click at [316, 170] on span "pause" at bounding box center [315, 165] width 10 height 10
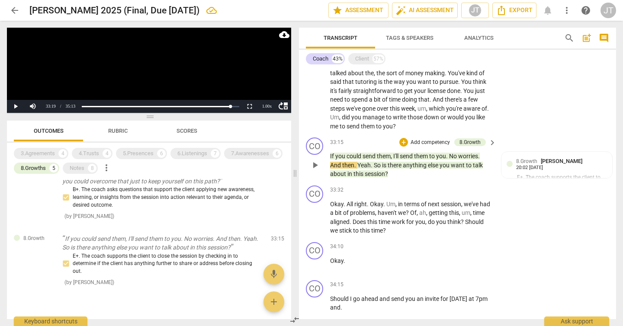
click at [394, 160] on span "I'll" at bounding box center [396, 156] width 6 height 7
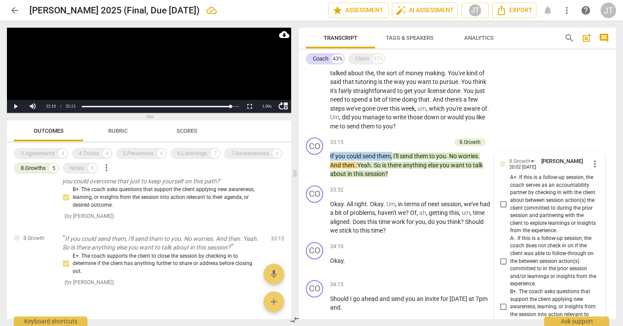
drag, startPoint x: 393, startPoint y: 192, endPoint x: 330, endPoint y: 194, distance: 62.3
click at [330, 179] on p "If you could send them , I'll send them to you . No worries . And then . Yeah .…" at bounding box center [411, 165] width 162 height 27
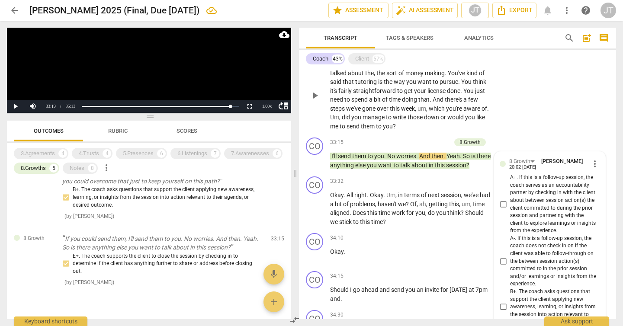
click at [419, 131] on p "Okay . Okay . All right . Well we've talked about your um , we've talked about …" at bounding box center [411, 95] width 162 height 71
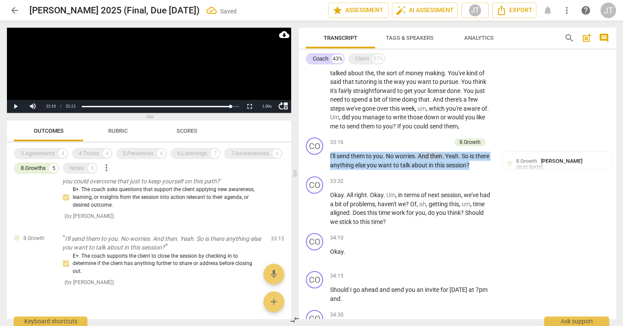
drag, startPoint x: 486, startPoint y: 199, endPoint x: 329, endPoint y: 190, distance: 156.8
click at [329, 173] on div "CO play_arrow pause 33:16 + Add competency 8.Growth keyboard_arrow_right I'll s…" at bounding box center [457, 153] width 317 height 39
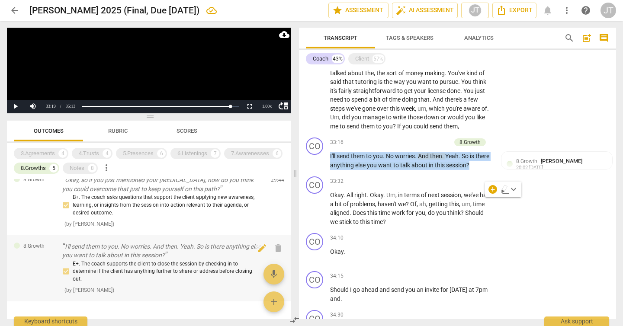
scroll to position [256, 0]
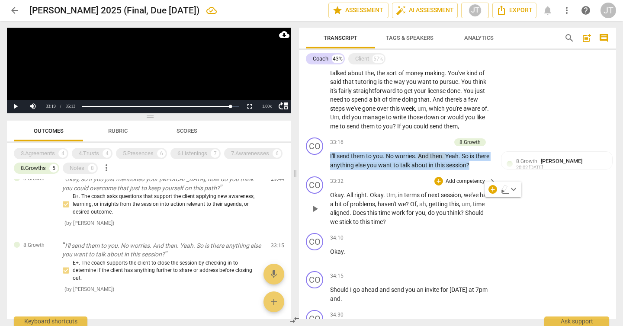
drag, startPoint x: 38, startPoint y: 168, endPoint x: 417, endPoint y: 221, distance: 382.7
click at [38, 168] on div "8.Growths" at bounding box center [33, 168] width 25 height 9
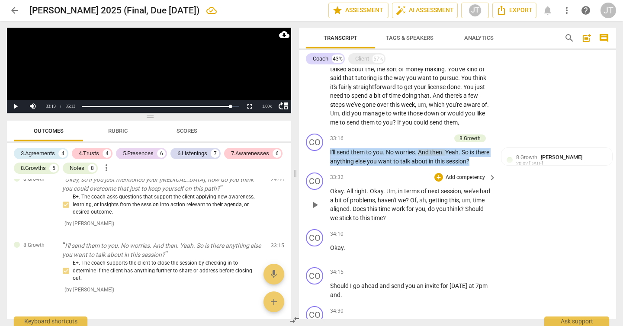
scroll to position [4440, 0]
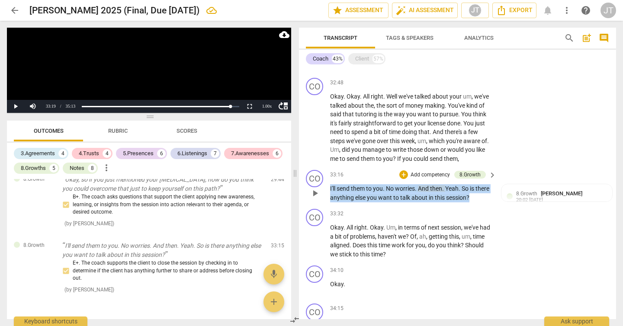
click at [378, 201] on span "you" at bounding box center [372, 197] width 11 height 7
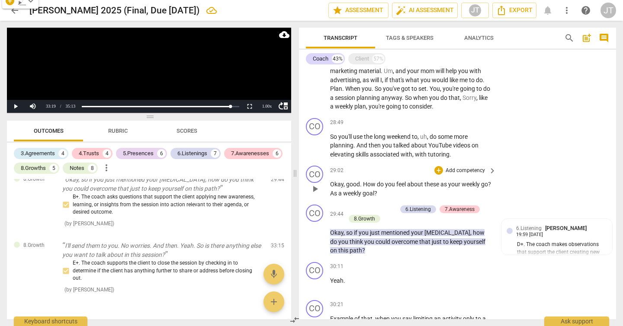
scroll to position [3994, 0]
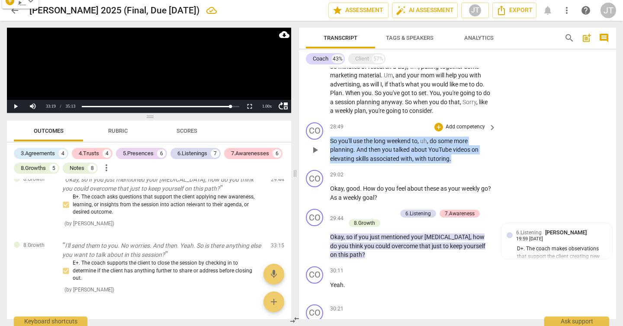
drag, startPoint x: 454, startPoint y: 186, endPoint x: 330, endPoint y: 170, distance: 124.7
click at [330, 164] on p "So you'll use the long weekend to , uh , do some more planning . And then you t…" at bounding box center [411, 150] width 162 height 27
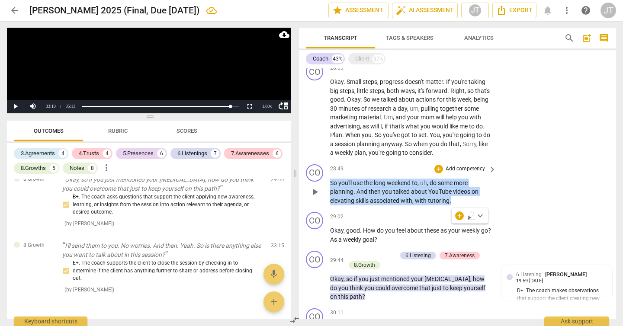
scroll to position [3932, 0]
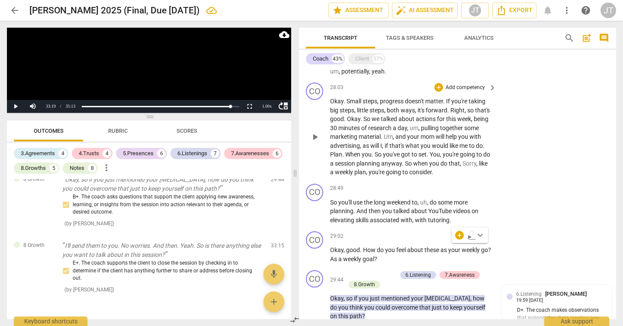
click at [389, 149] on span "if" at bounding box center [387, 145] width 5 height 7
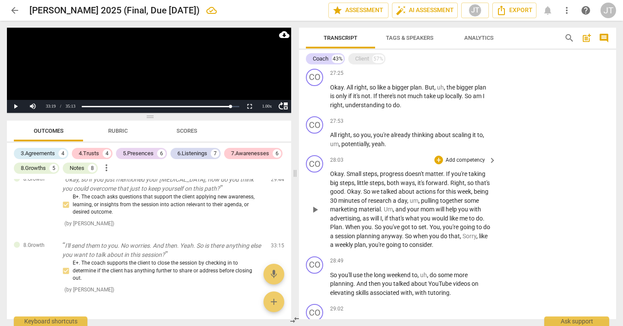
scroll to position [3860, 0]
click at [359, 177] on span "Small" at bounding box center [354, 173] width 16 height 7
click at [184, 77] on video at bounding box center [149, 70] width 284 height 85
click at [446, 177] on span "." at bounding box center [444, 173] width 3 height 7
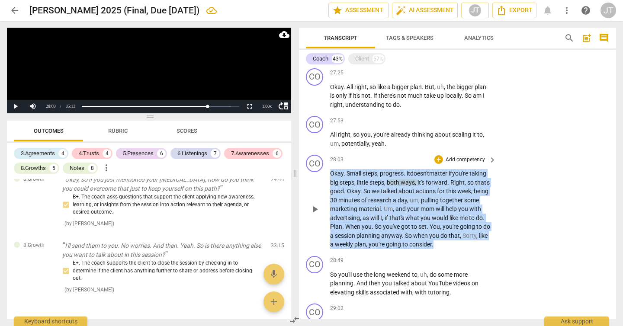
drag, startPoint x: 484, startPoint y: 270, endPoint x: 327, endPoint y: 195, distance: 173.9
click at [327, 195] on div "CO play_arrow pause 28:03 + Add competency keyboard_arrow_right Okay . Small st…" at bounding box center [457, 201] width 317 height 101
click at [46, 166] on div "8.Growths" at bounding box center [33, 168] width 25 height 9
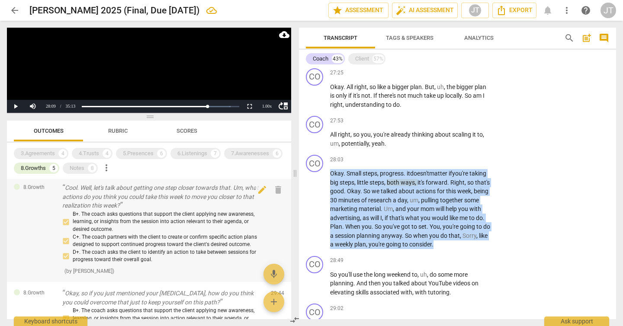
scroll to position [188, 0]
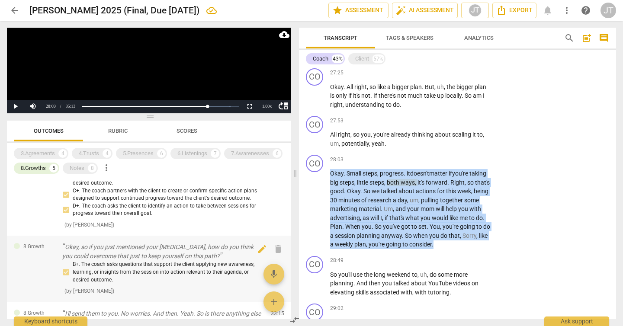
click at [214, 248] on p "Okay, so if you just mentioned your [MEDICAL_DATA], how do you think you could …" at bounding box center [163, 252] width 202 height 18
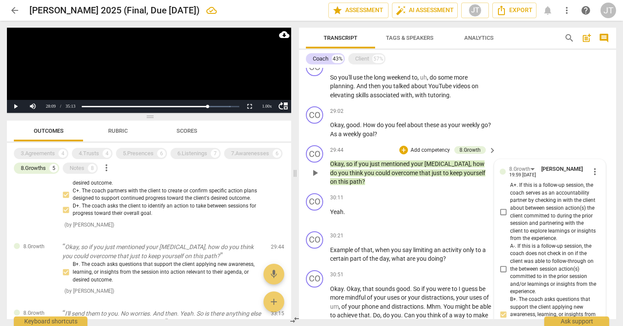
scroll to position [3999, 0]
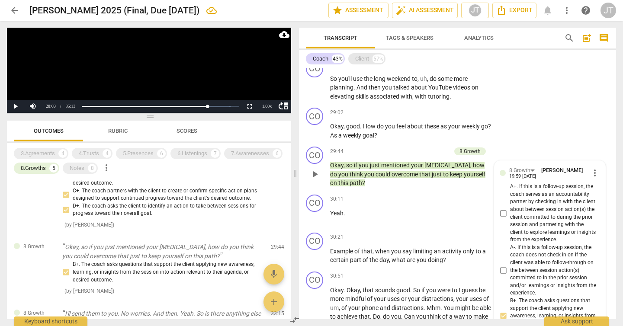
click at [359, 58] on div "Client" at bounding box center [362, 59] width 14 height 9
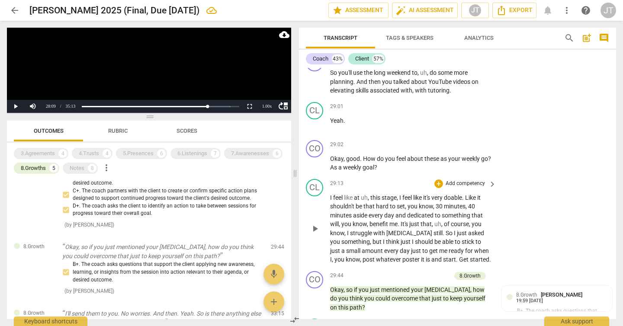
scroll to position [8588, 0]
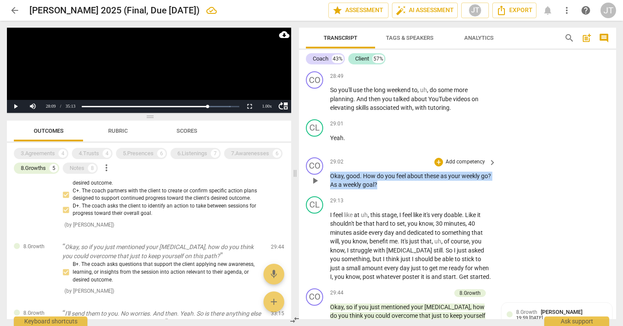
drag, startPoint x: 396, startPoint y: 253, endPoint x: 331, endPoint y: 244, distance: 65.5
click at [331, 189] on p "Okay , good . How do you feel about these as your weekly go ? As a weekly goal ?" at bounding box center [411, 181] width 162 height 18
click at [460, 166] on p "Add competency" at bounding box center [465, 162] width 41 height 8
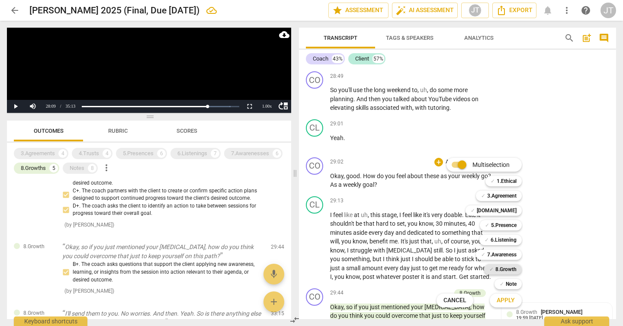
click at [512, 271] on b "8.Growth" at bounding box center [505, 269] width 21 height 10
click at [510, 302] on span "Apply" at bounding box center [506, 300] width 18 height 9
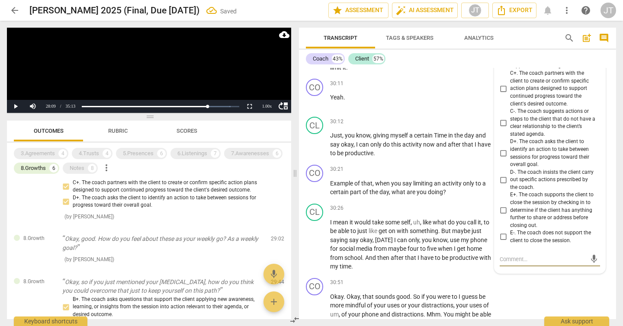
scroll to position [8888, 0]
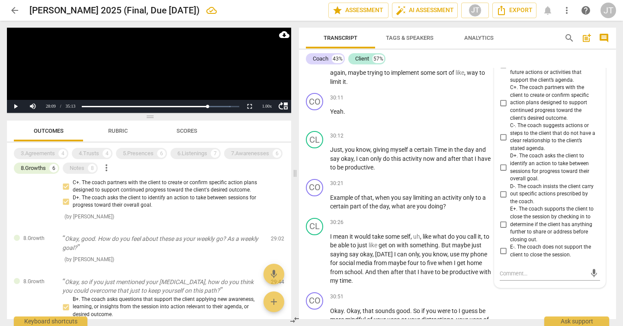
click at [520, 46] on span "B+. The coach asks questions that support the client applying new awareness, le…" at bounding box center [553, 27] width 87 height 38
click at [510, 32] on input "B+. The coach asks questions that support the client applying new awareness, le…" at bounding box center [503, 27] width 14 height 10
checkbox input "true"
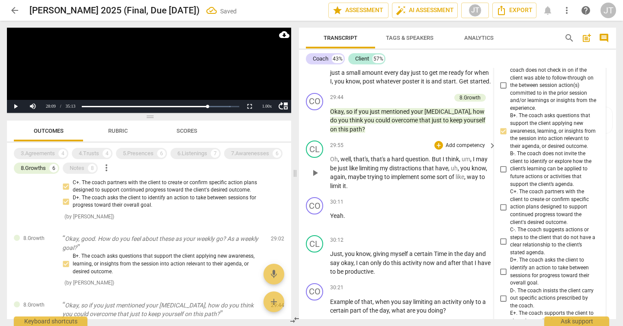
scroll to position [8735, 0]
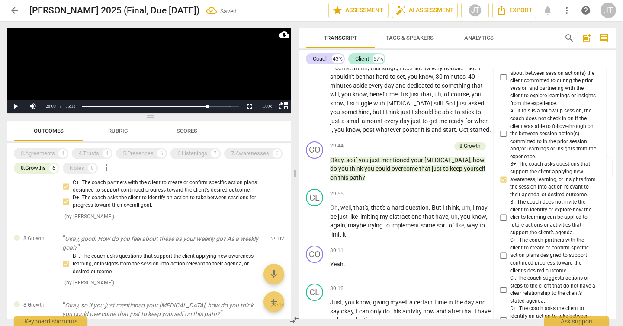
drag, startPoint x: 395, startPoint y: 109, endPoint x: 325, endPoint y: 97, distance: 70.8
click at [325, 46] on div "CO play_arrow pause 29:02 + Add competency 8.Growth keyboard_arrow_right Okay ,…" at bounding box center [457, 26] width 317 height 39
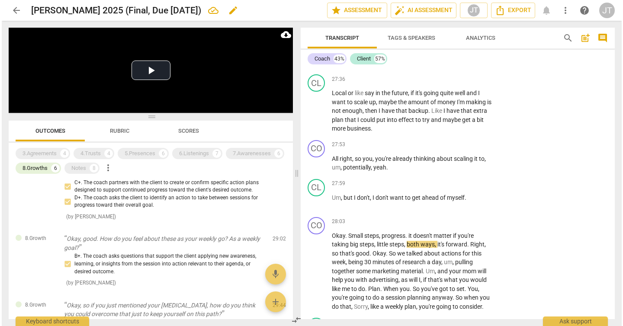
scroll to position [8334, 0]
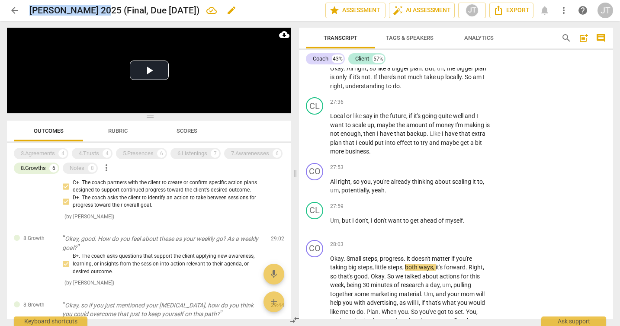
drag, startPoint x: 31, startPoint y: 13, endPoint x: 100, endPoint y: 12, distance: 69.2
click at [100, 12] on h2 "[PERSON_NAME] 2025 (Final, Due [DATE])" at bounding box center [114, 10] width 170 height 11
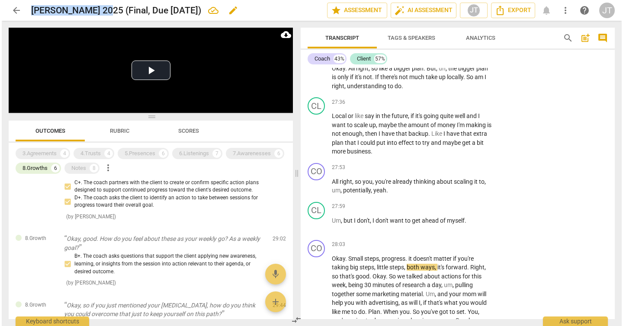
scroll to position [8307, 0]
